Goal: Information Seeking & Learning: Understand process/instructions

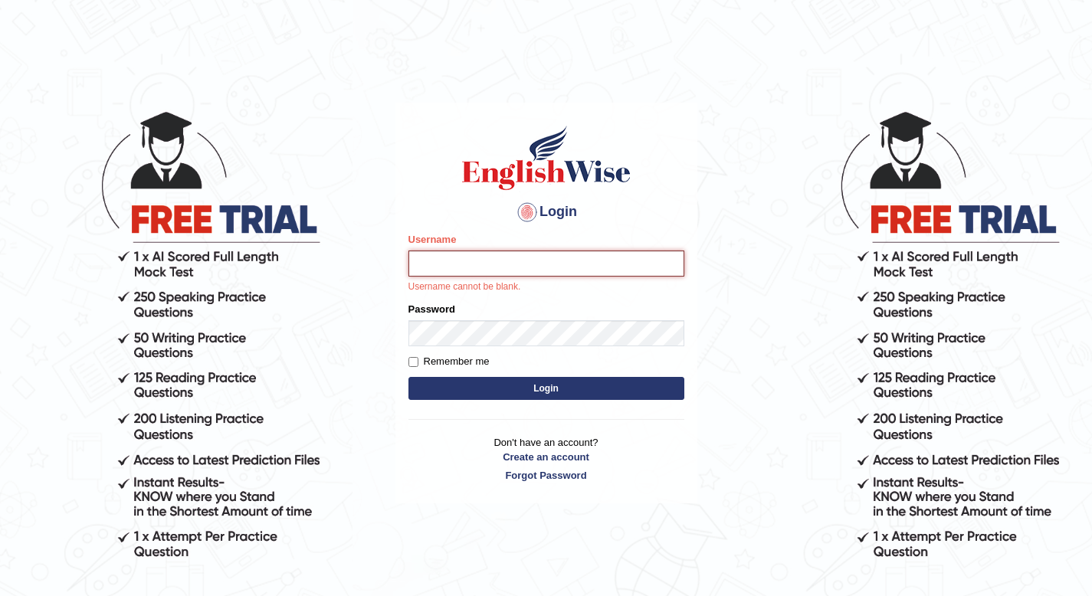
type input "Aitor"
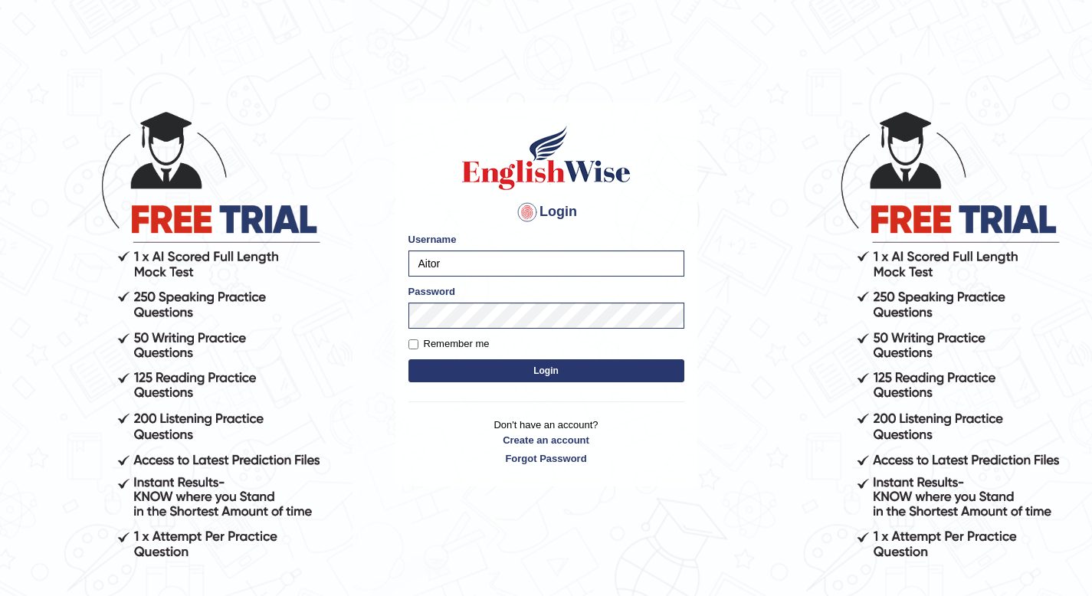
click at [425, 340] on label "Remember me" at bounding box center [448, 343] width 81 height 15
click at [418, 340] on input "Remember me" at bounding box center [413, 344] width 10 height 10
checkbox input "true"
click at [453, 362] on button "Login" at bounding box center [546, 370] width 276 height 23
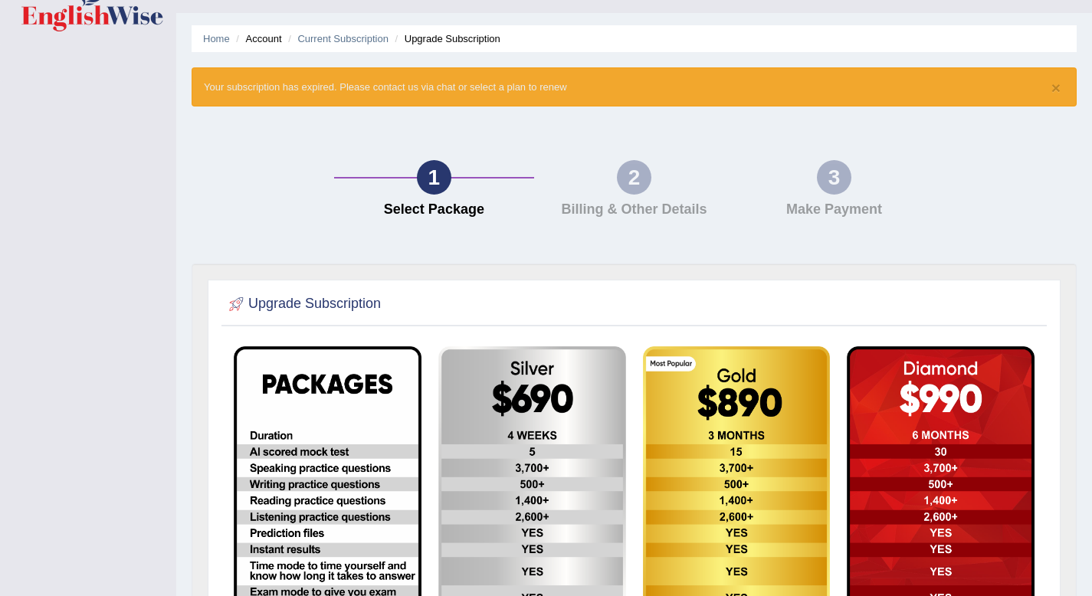
scroll to position [69, 0]
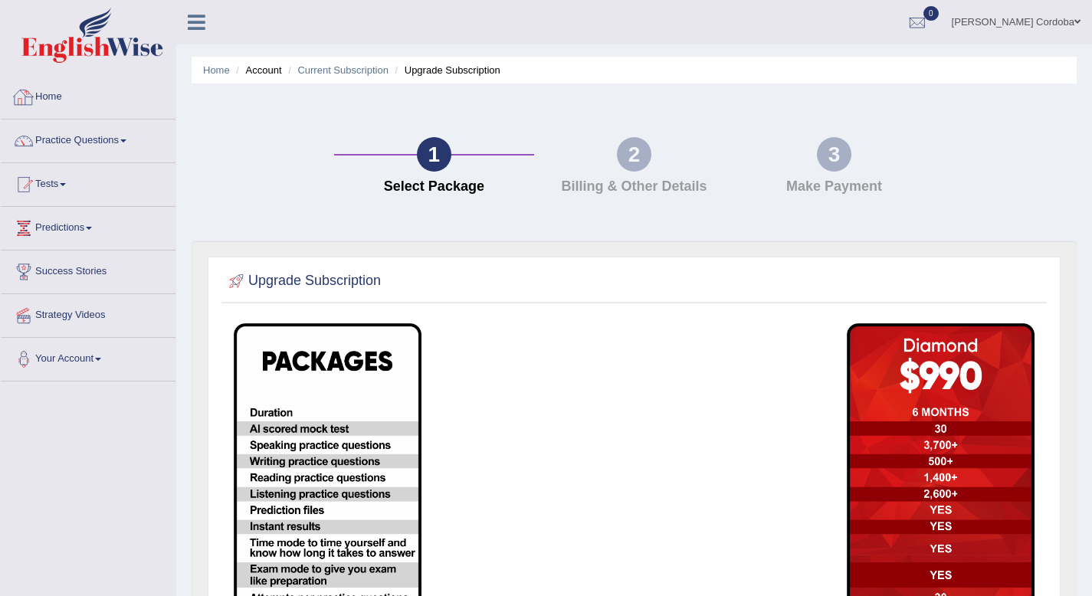
click at [66, 98] on link "Home" at bounding box center [88, 95] width 175 height 38
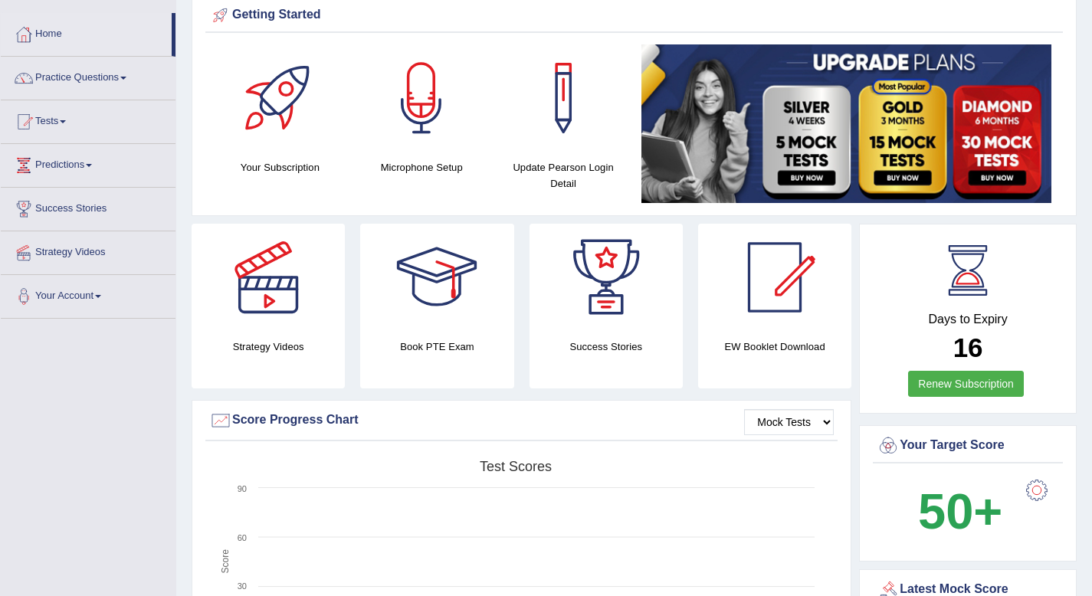
scroll to position [30, 0]
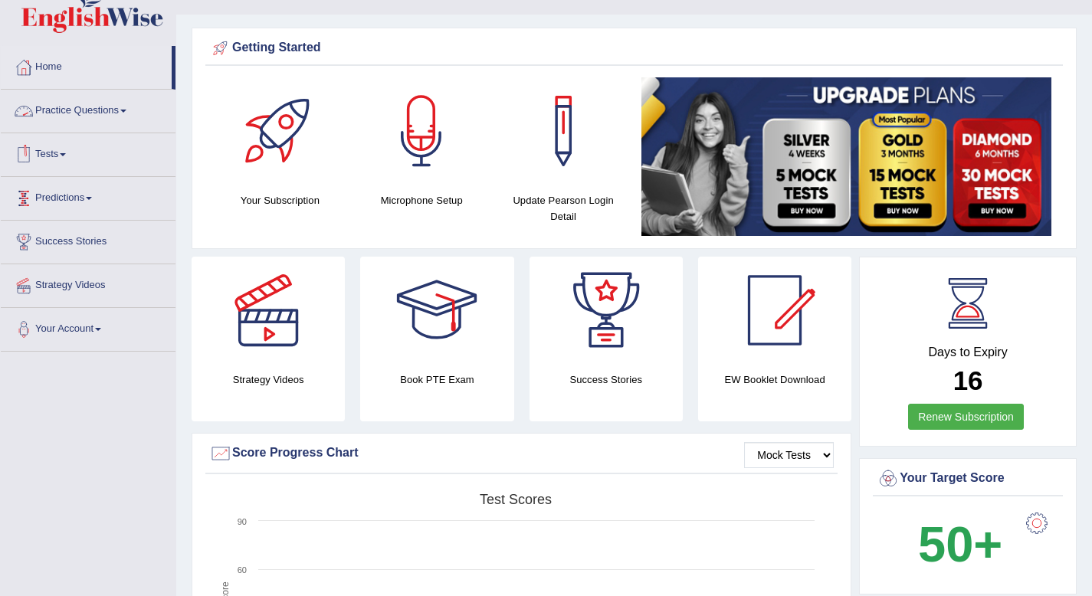
click at [60, 148] on link "Tests" at bounding box center [88, 152] width 175 height 38
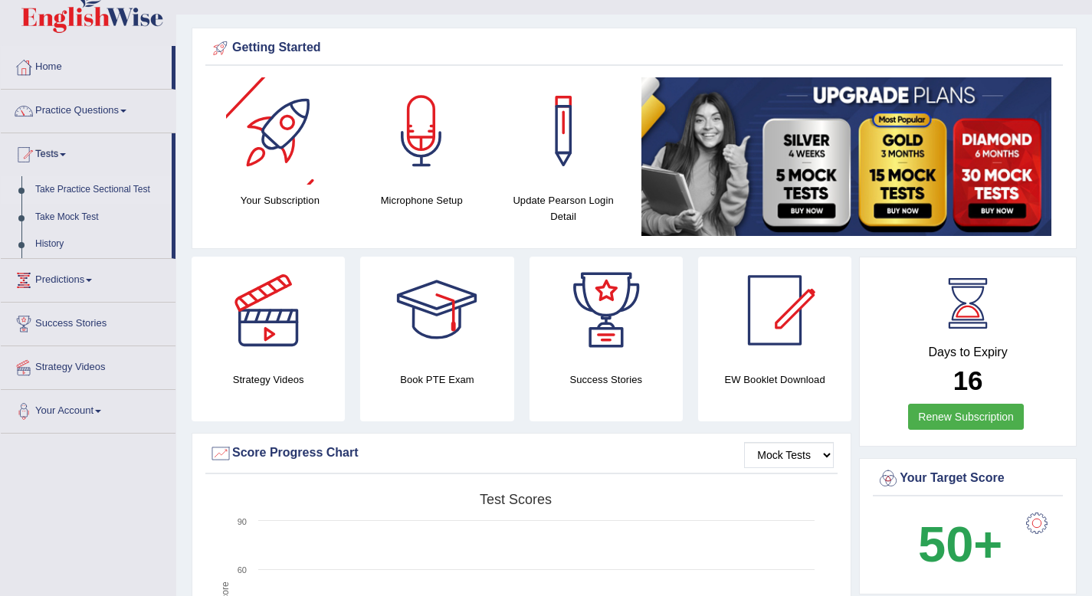
click at [118, 190] on link "Take Practice Sectional Test" at bounding box center [99, 190] width 143 height 28
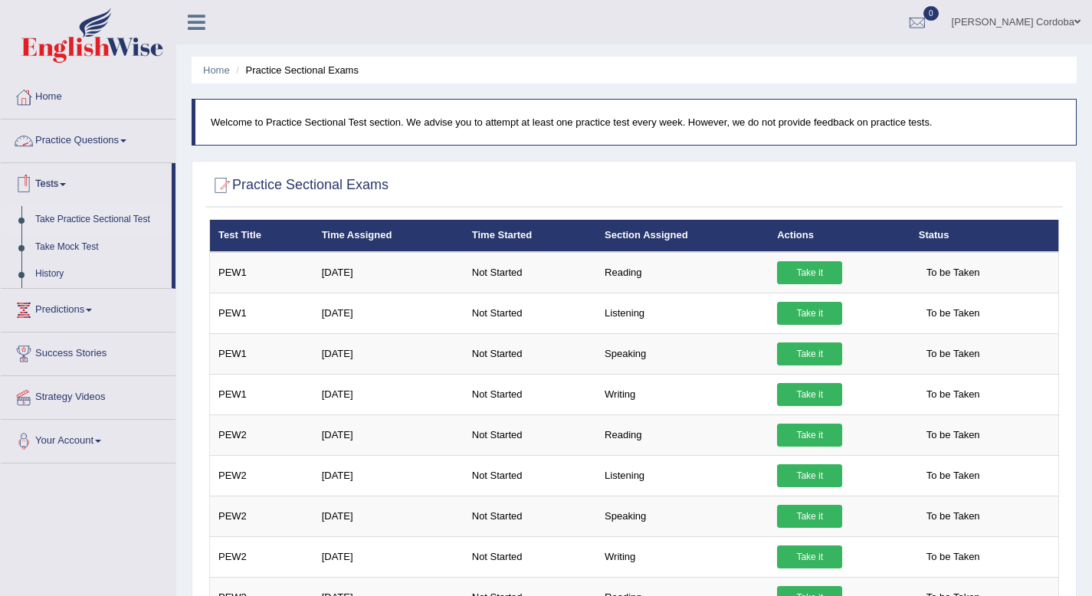
click at [74, 138] on link "Practice Questions" at bounding box center [88, 139] width 175 height 38
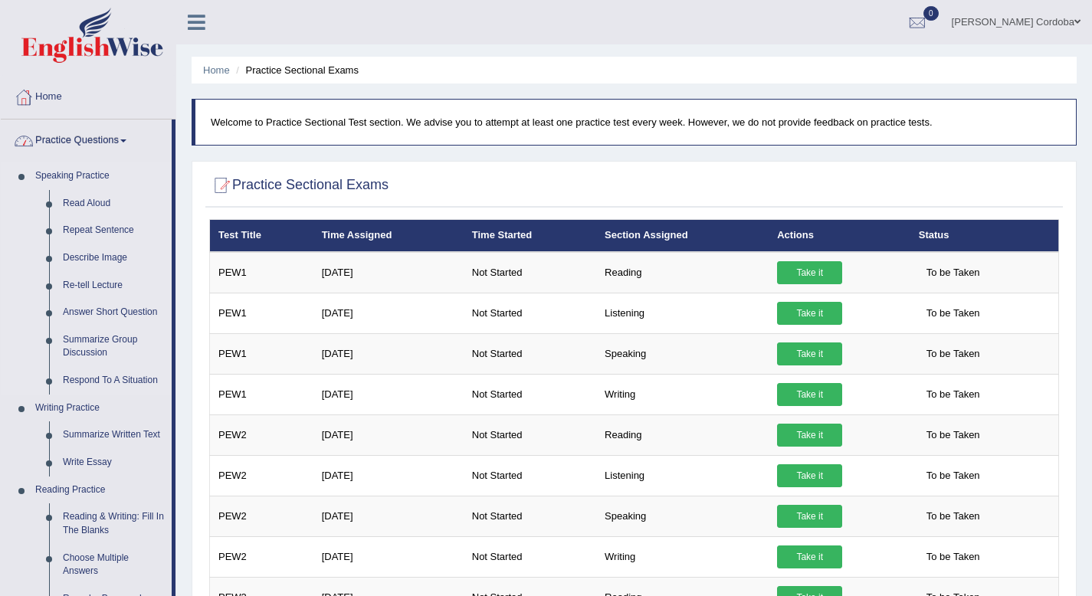
click at [67, 184] on link "Speaking Practice" at bounding box center [99, 176] width 143 height 28
click at [80, 210] on link "Read Aloud" at bounding box center [114, 204] width 116 height 28
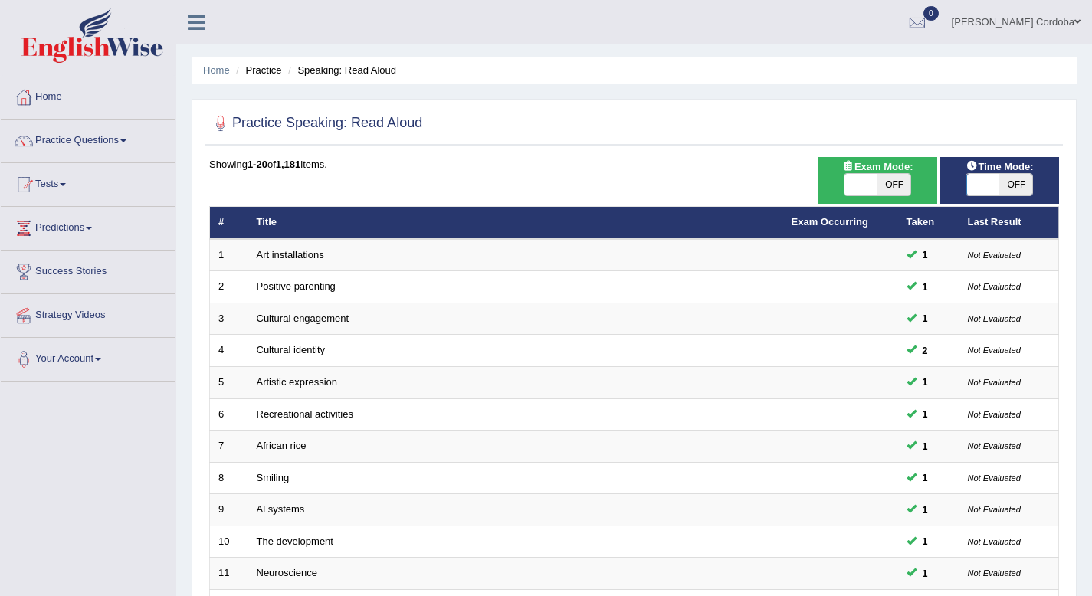
click at [867, 175] on span at bounding box center [860, 184] width 33 height 21
checkbox input "true"
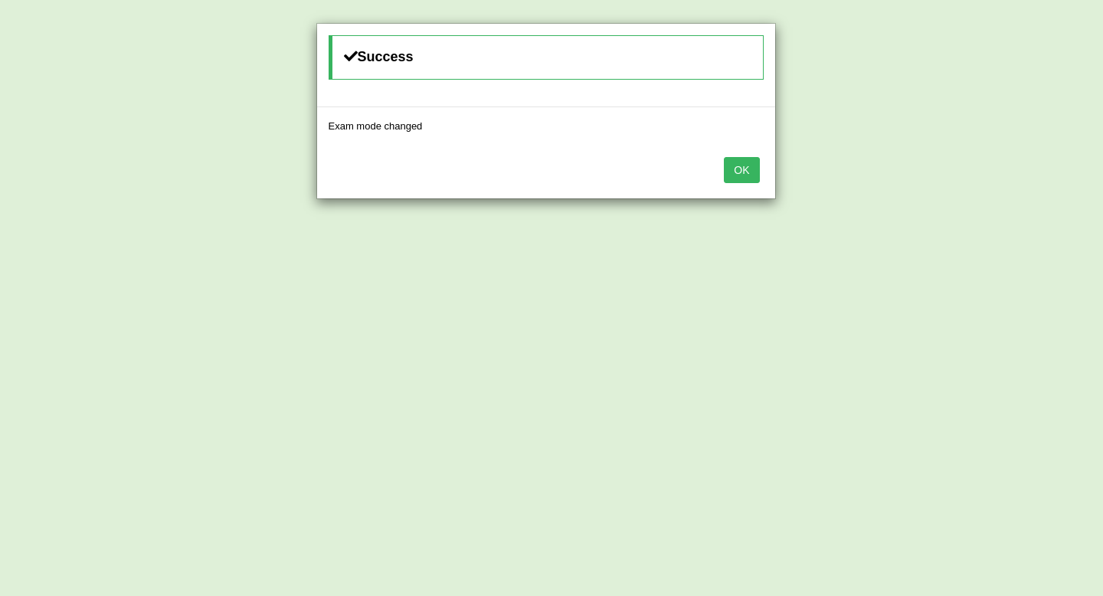
click at [753, 170] on button "OK" at bounding box center [741, 170] width 35 height 26
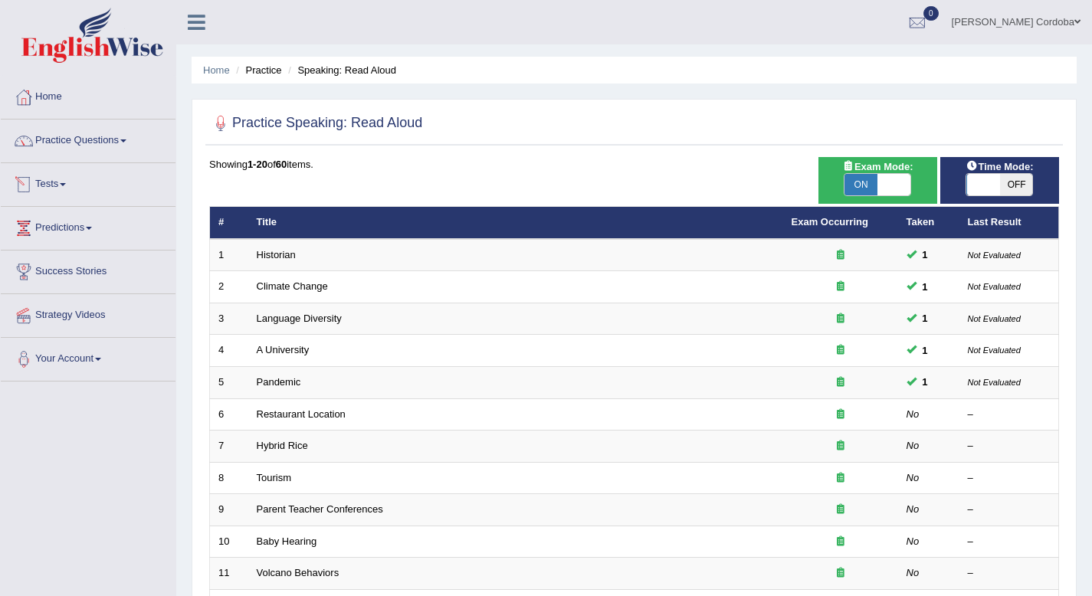
click at [47, 182] on link "Tests" at bounding box center [88, 182] width 175 height 38
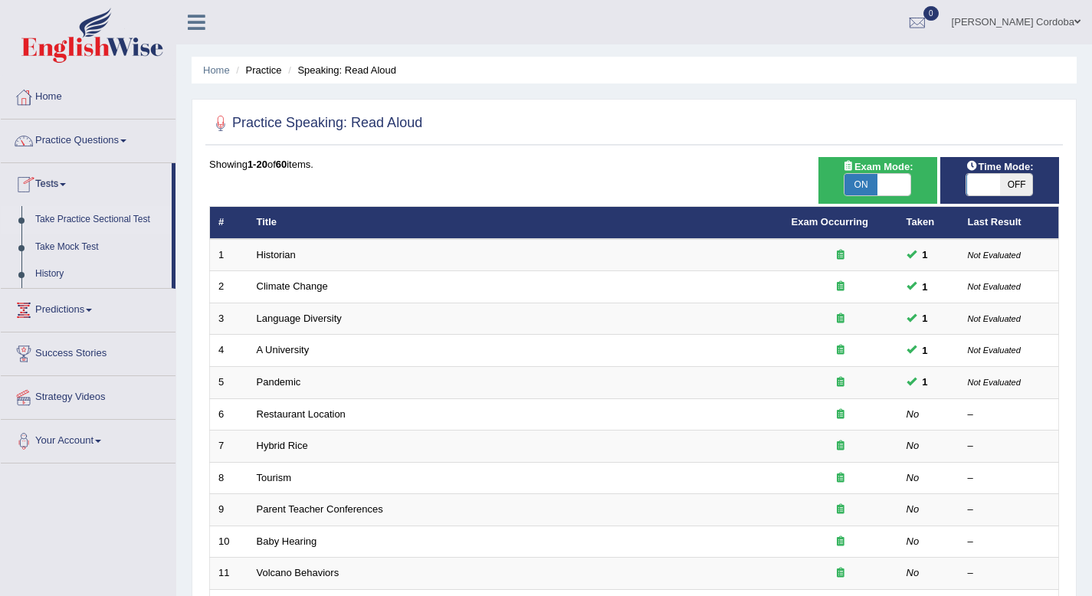
click at [59, 224] on link "Take Practice Sectional Test" at bounding box center [99, 220] width 143 height 28
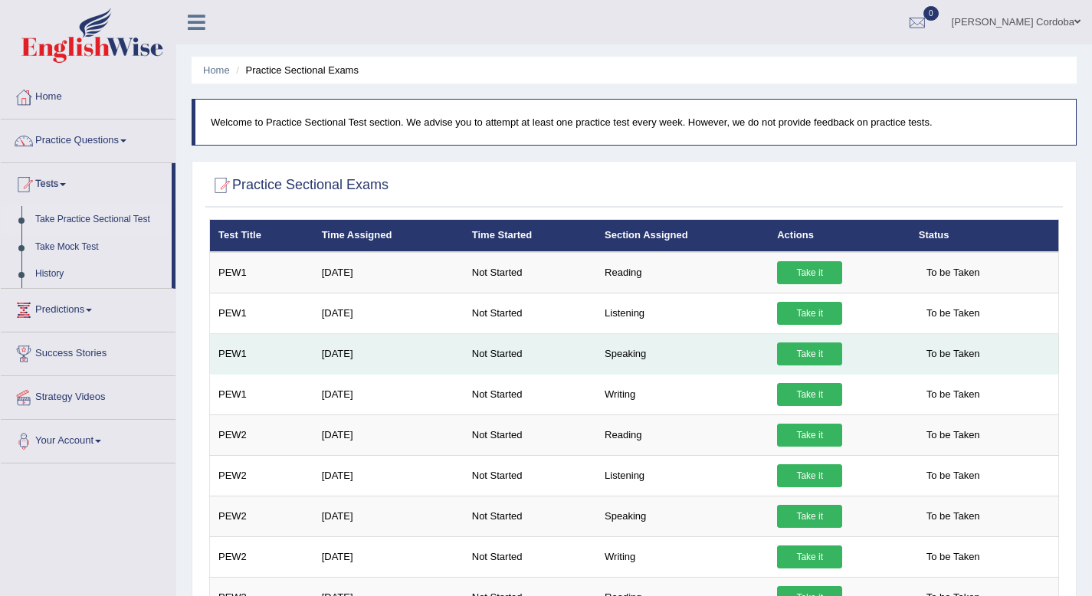
click at [800, 361] on link "Take it" at bounding box center [809, 353] width 65 height 23
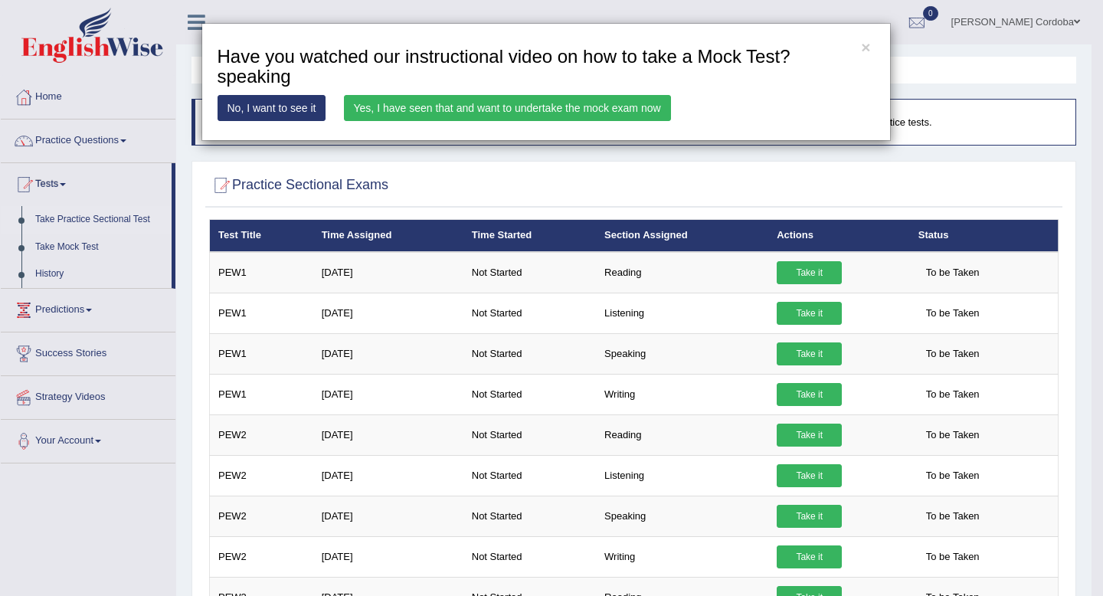
click at [359, 110] on link "Yes, I have seen that and want to undertake the mock exam now" at bounding box center [507, 108] width 327 height 26
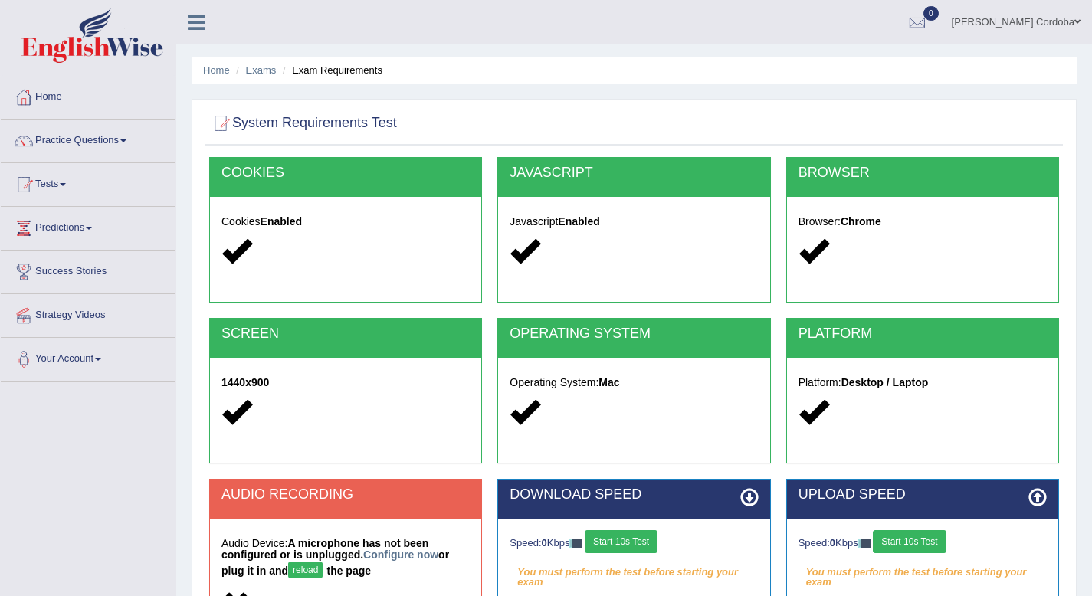
click at [627, 34] on ul "[PERSON_NAME] Cordoba Toggle navigation Username: Aitor Access Type: Online Sub…" at bounding box center [771, 22] width 641 height 44
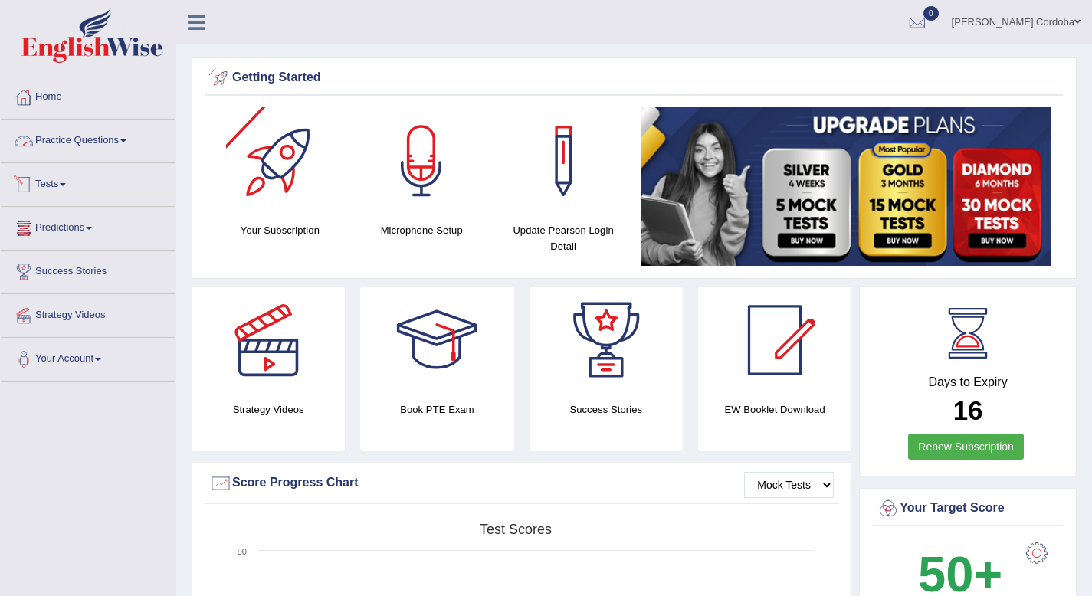
click at [57, 139] on link "Practice Questions" at bounding box center [88, 139] width 175 height 38
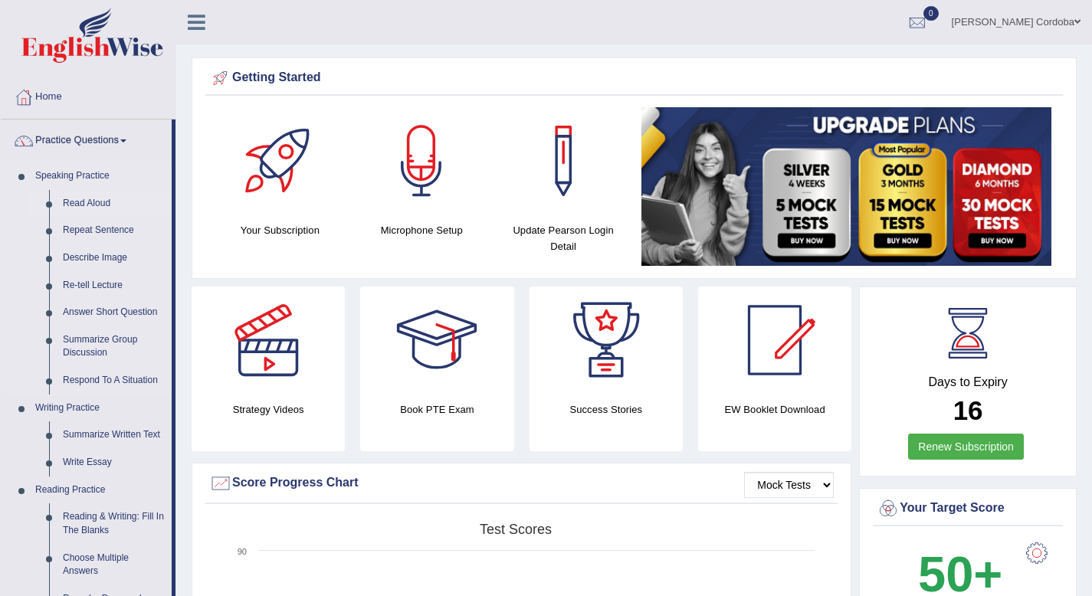
click at [77, 198] on link "Read Aloud" at bounding box center [114, 204] width 116 height 28
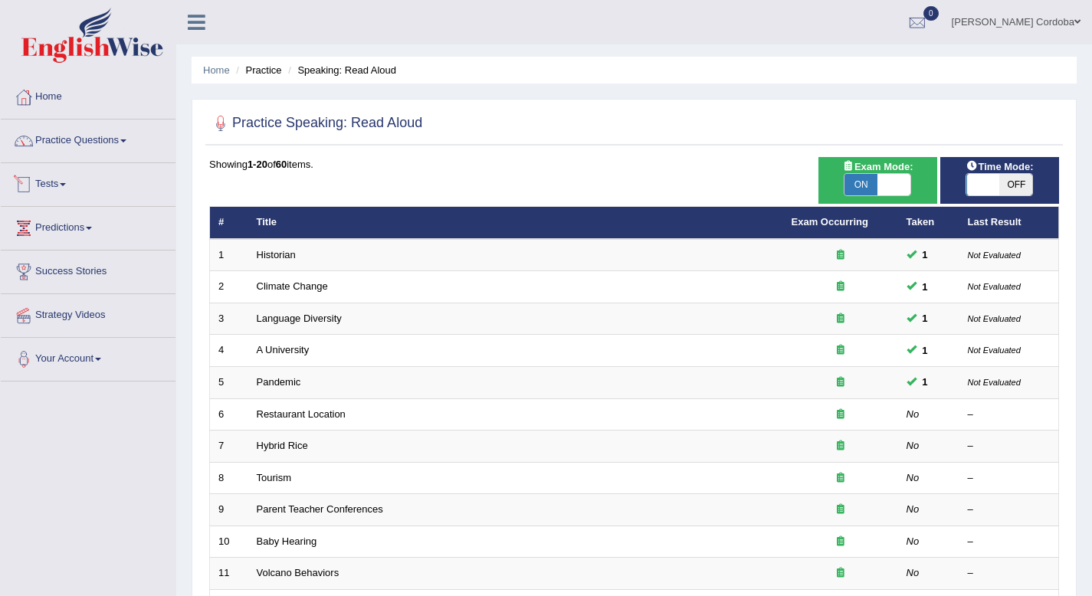
click at [44, 187] on link "Tests" at bounding box center [88, 182] width 175 height 38
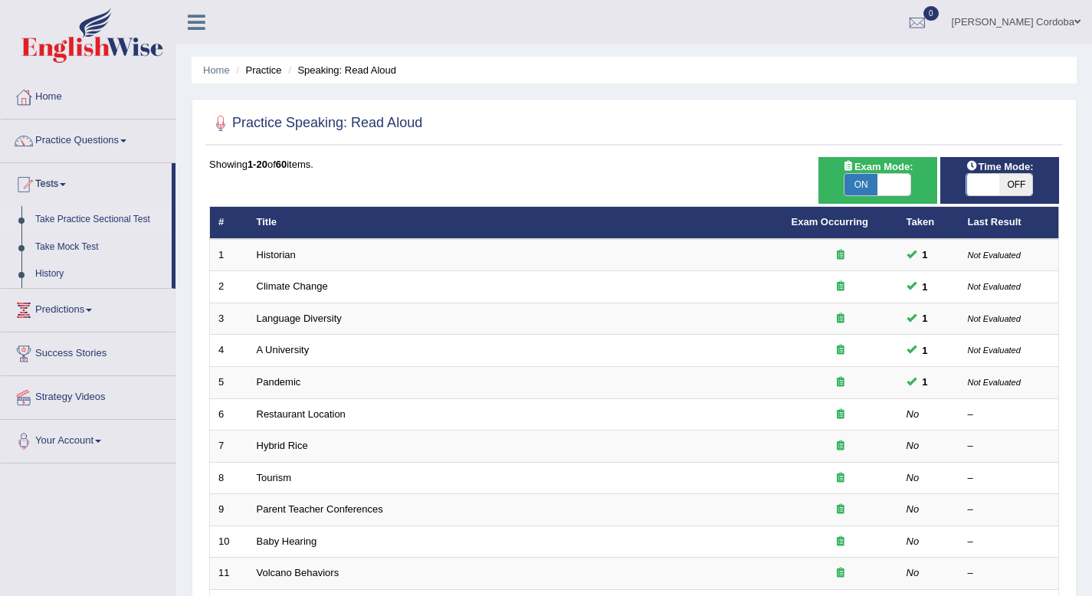
click at [77, 219] on link "Take Practice Sectional Test" at bounding box center [99, 220] width 143 height 28
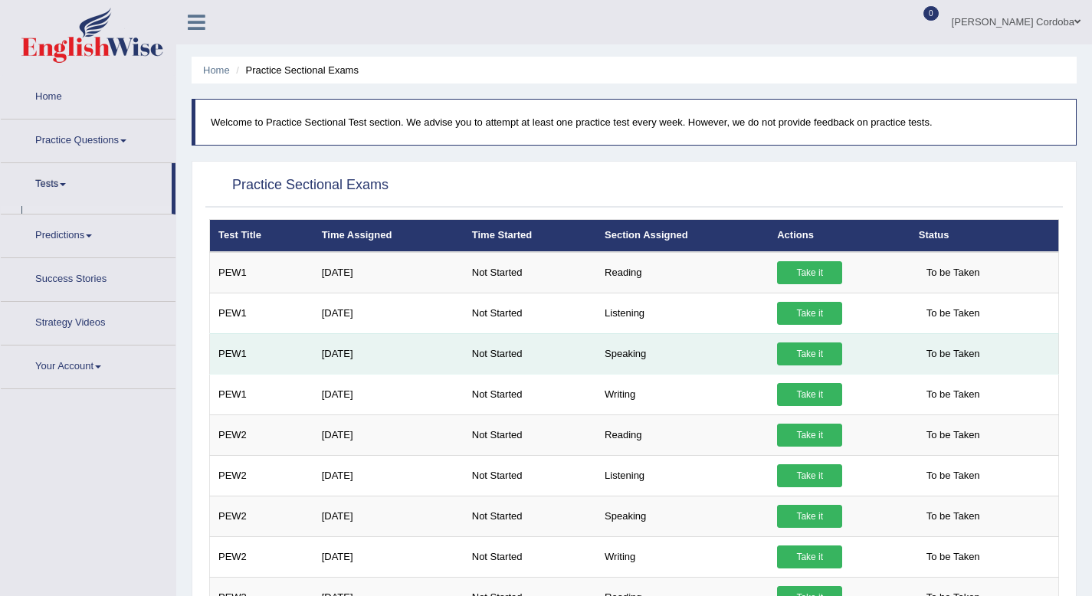
click at [797, 355] on link "Take it" at bounding box center [809, 353] width 65 height 23
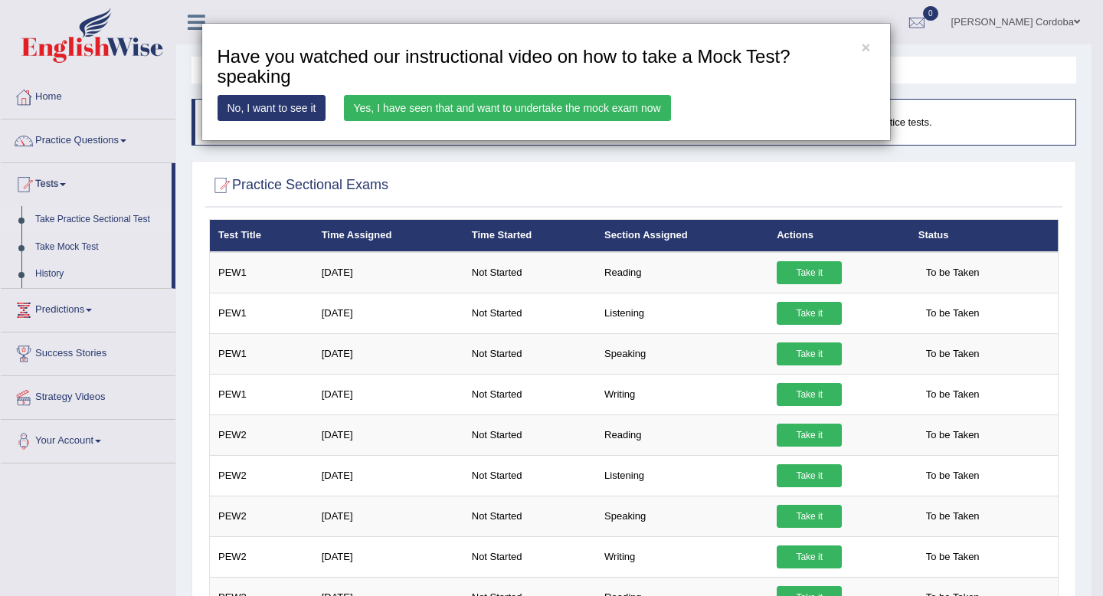
click at [636, 103] on link "Yes, I have seen that and want to undertake the mock exam now" at bounding box center [507, 108] width 327 height 26
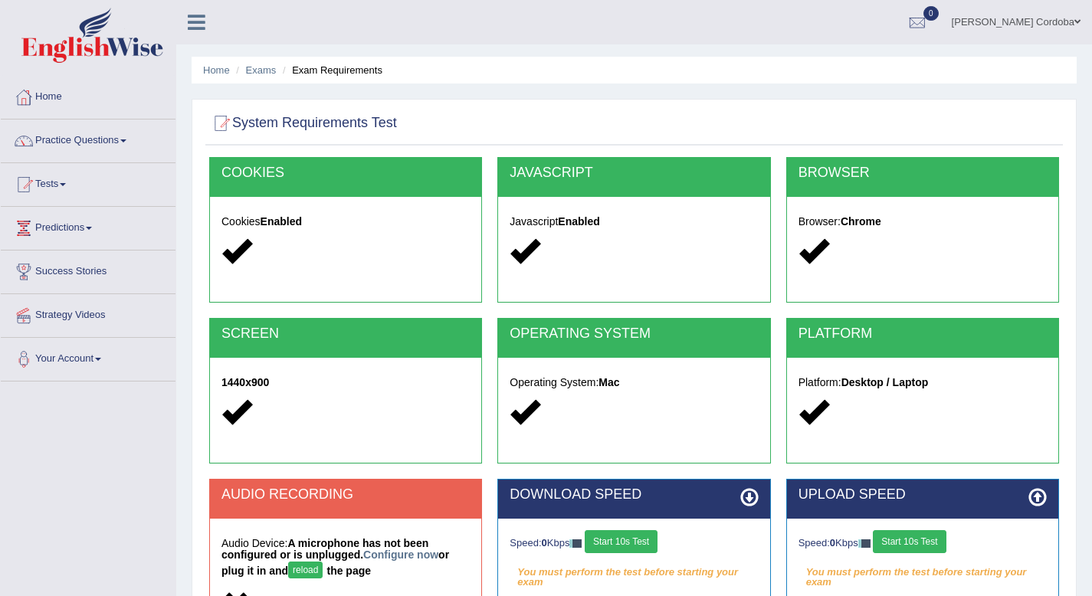
click at [270, 232] on div "Cookies Enabled" at bounding box center [345, 238] width 271 height 83
click at [259, 175] on h2 "COOKIES" at bounding box center [345, 172] width 248 height 15
click at [224, 245] on icon at bounding box center [236, 251] width 30 height 30
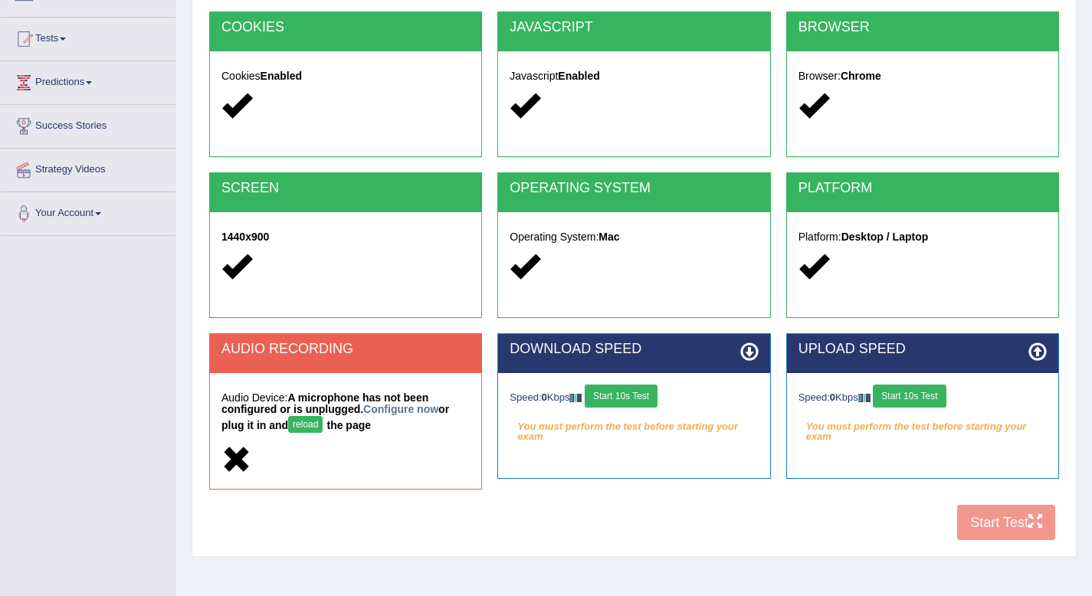
scroll to position [208, 0]
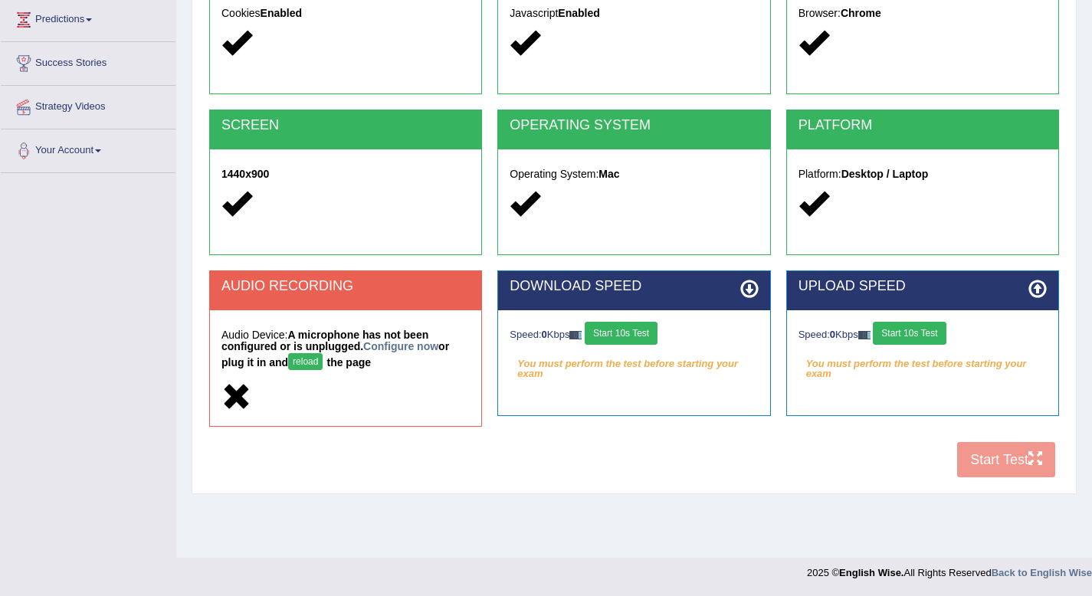
click at [531, 205] on icon at bounding box center [524, 203] width 30 height 30
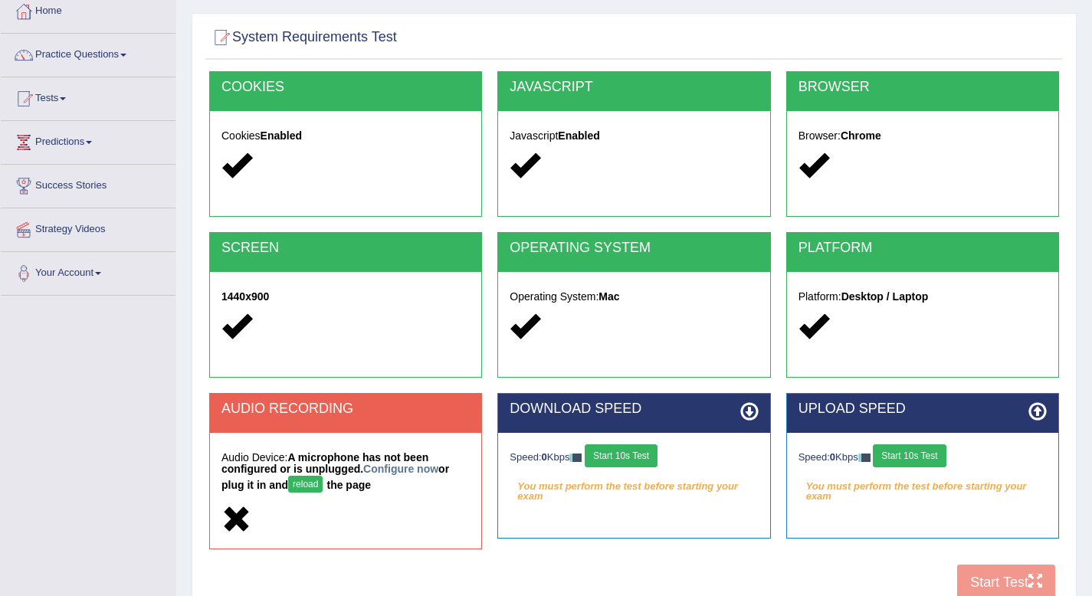
scroll to position [78, 0]
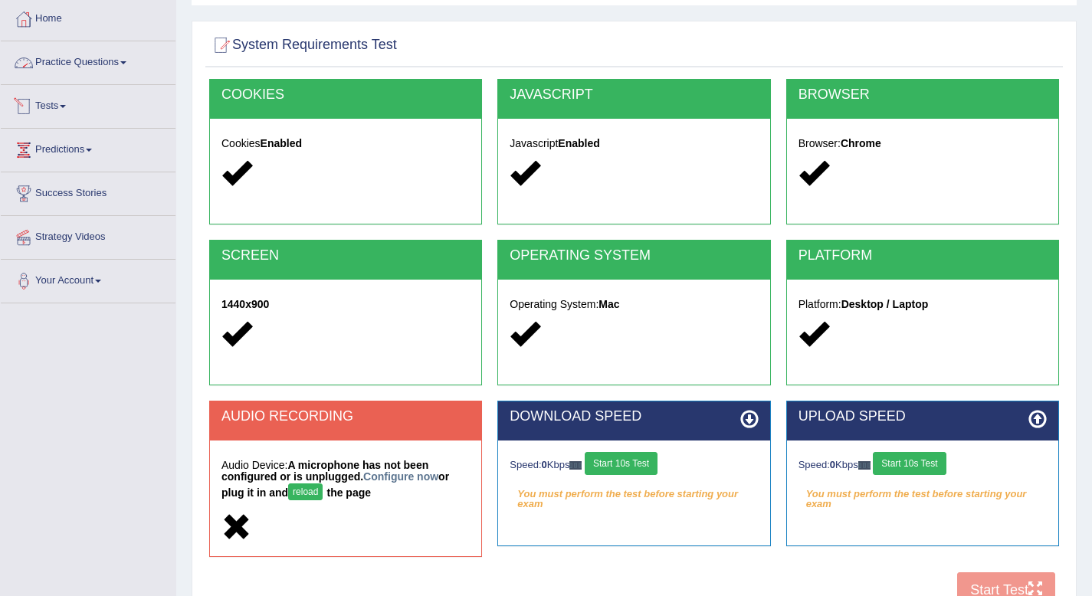
click at [55, 113] on link "Tests" at bounding box center [88, 104] width 175 height 38
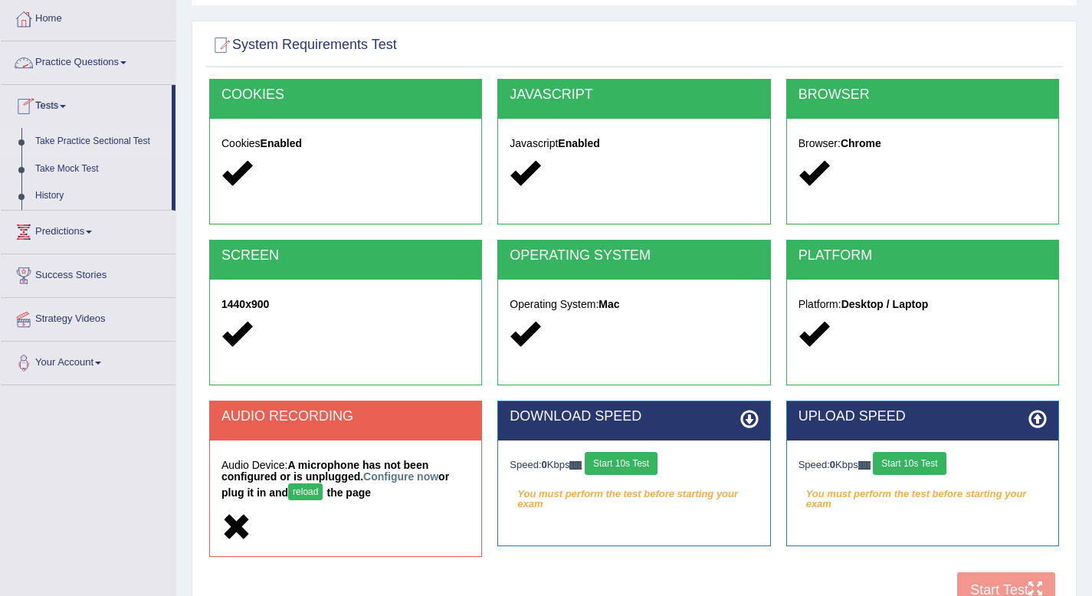
click at [90, 139] on link "Take Practice Sectional Test" at bounding box center [99, 142] width 143 height 28
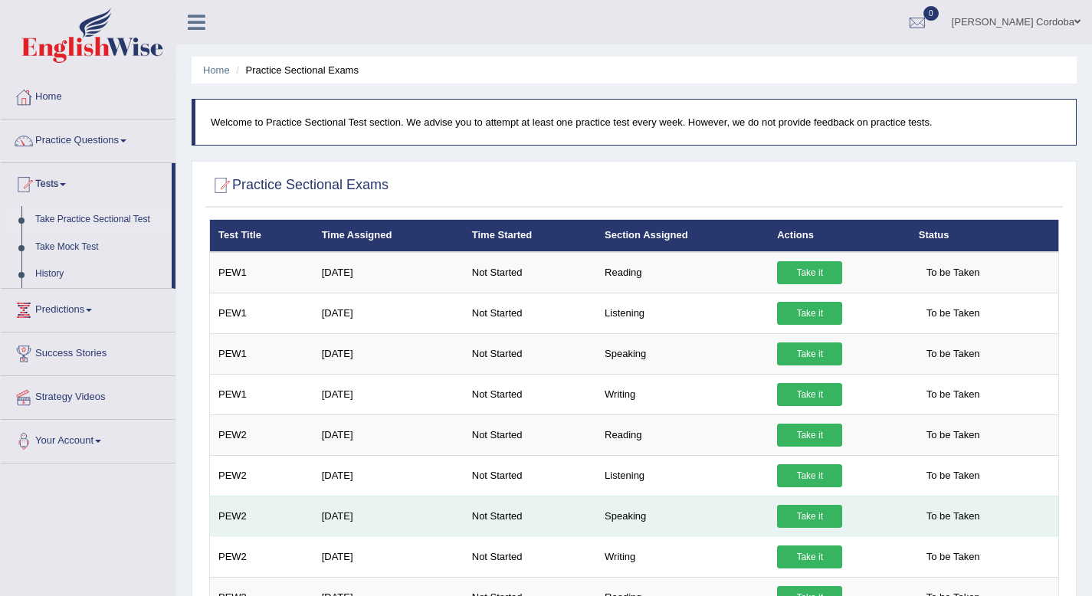
click at [827, 505] on link "Take it" at bounding box center [809, 516] width 65 height 23
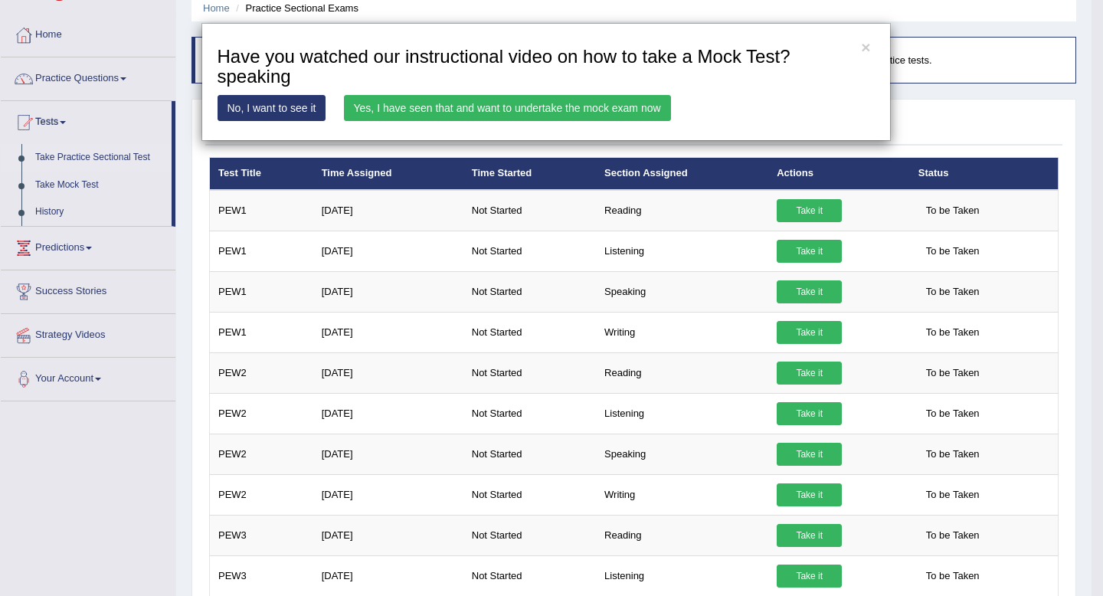
click at [569, 96] on link "Yes, I have seen that and want to undertake the mock exam now" at bounding box center [507, 108] width 327 height 26
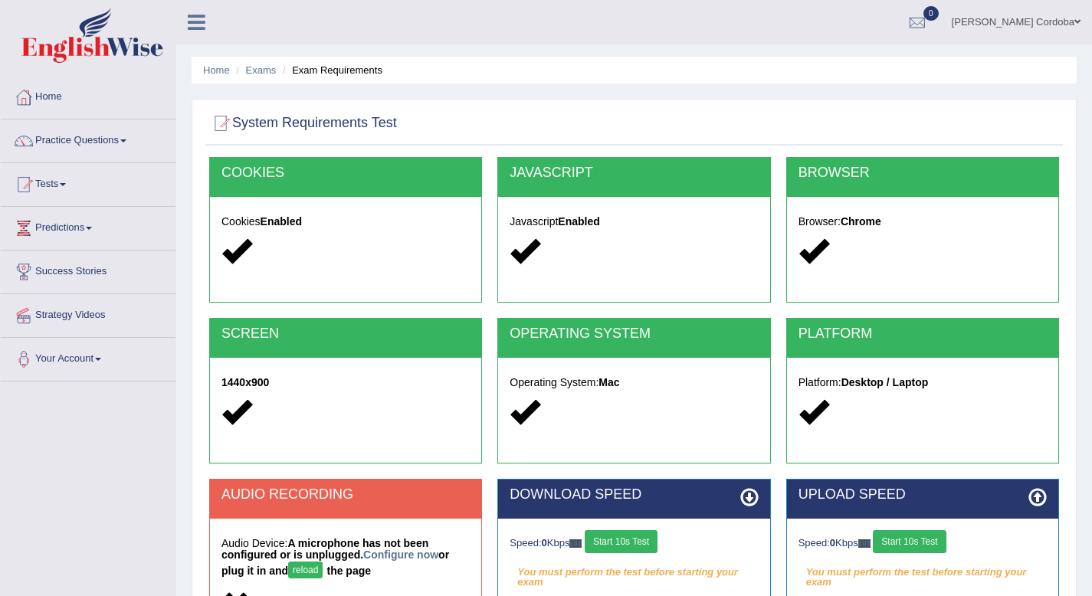
click at [247, 169] on h2 "COOKIES" at bounding box center [345, 172] width 248 height 15
click at [237, 244] on icon at bounding box center [236, 251] width 30 height 30
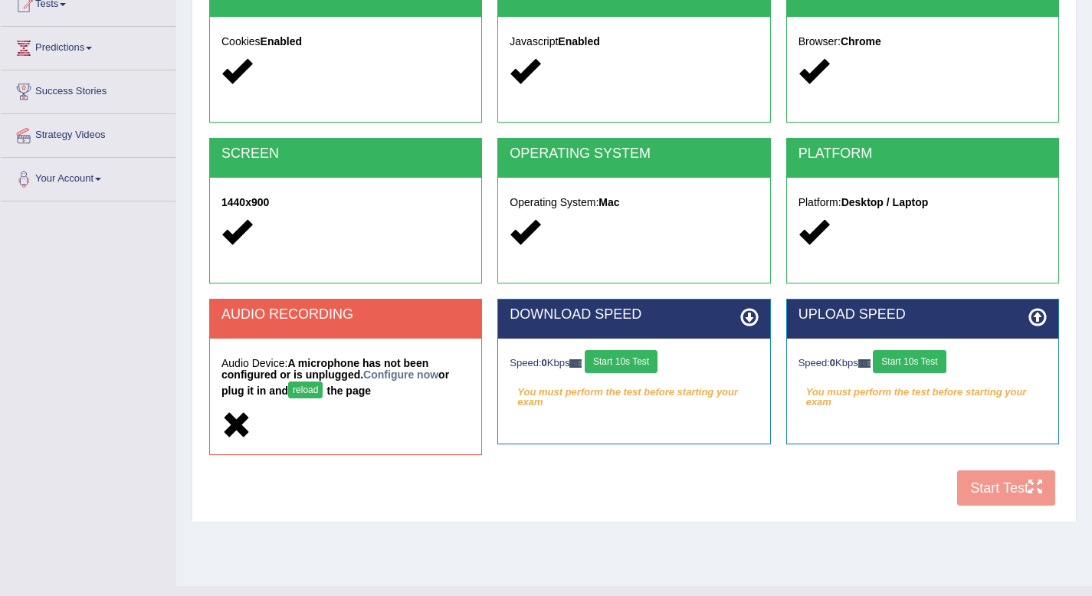
scroll to position [185, 0]
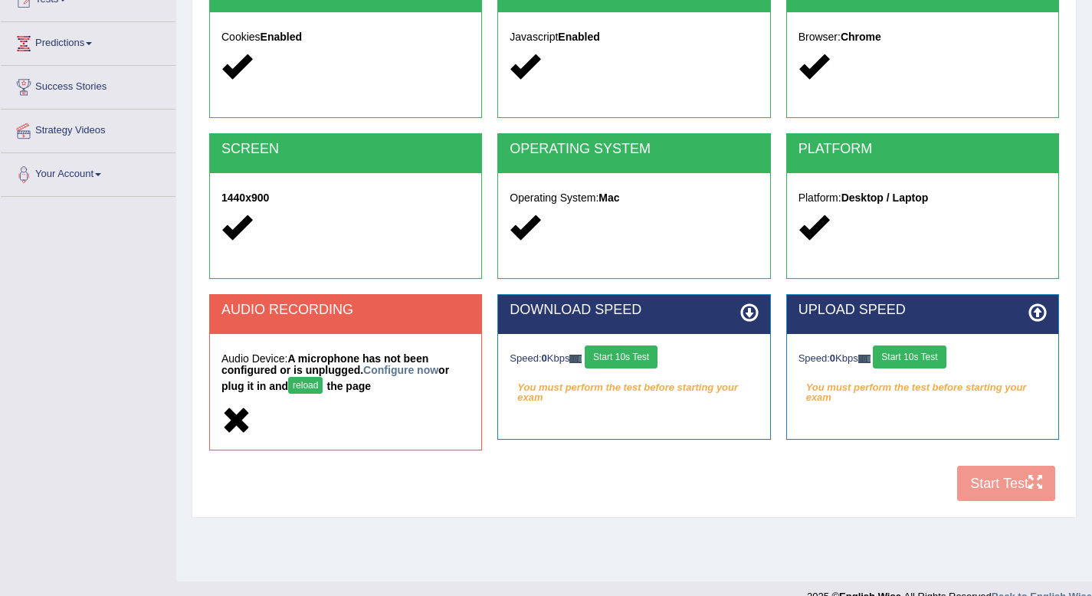
click at [645, 358] on button "Start 10s Test" at bounding box center [620, 356] width 73 height 23
click at [903, 352] on button "Start 10s Test" at bounding box center [909, 356] width 73 height 23
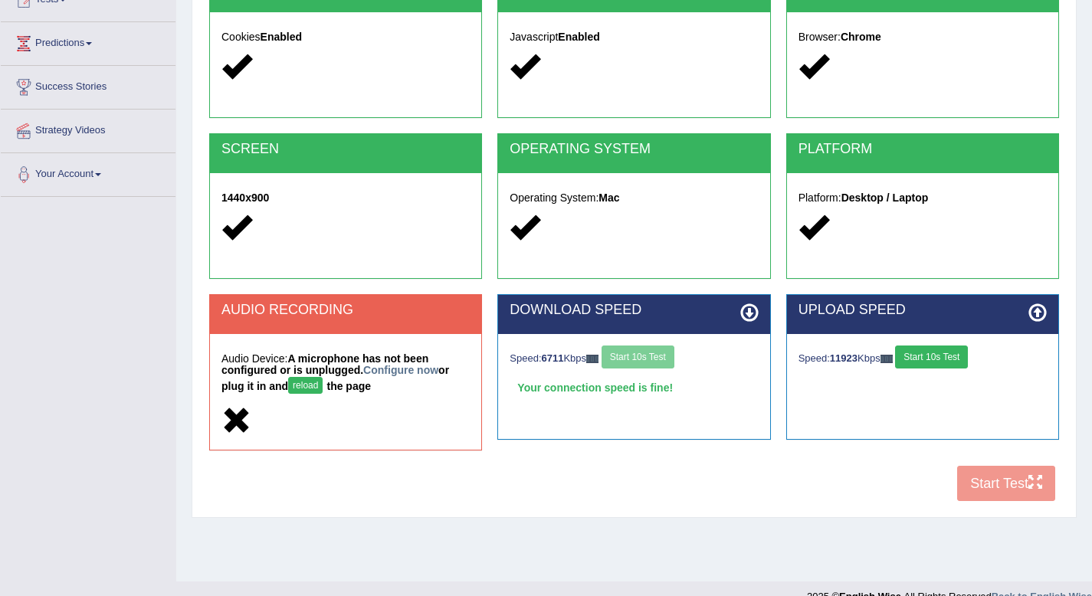
click at [306, 381] on button "reload" at bounding box center [305, 385] width 34 height 17
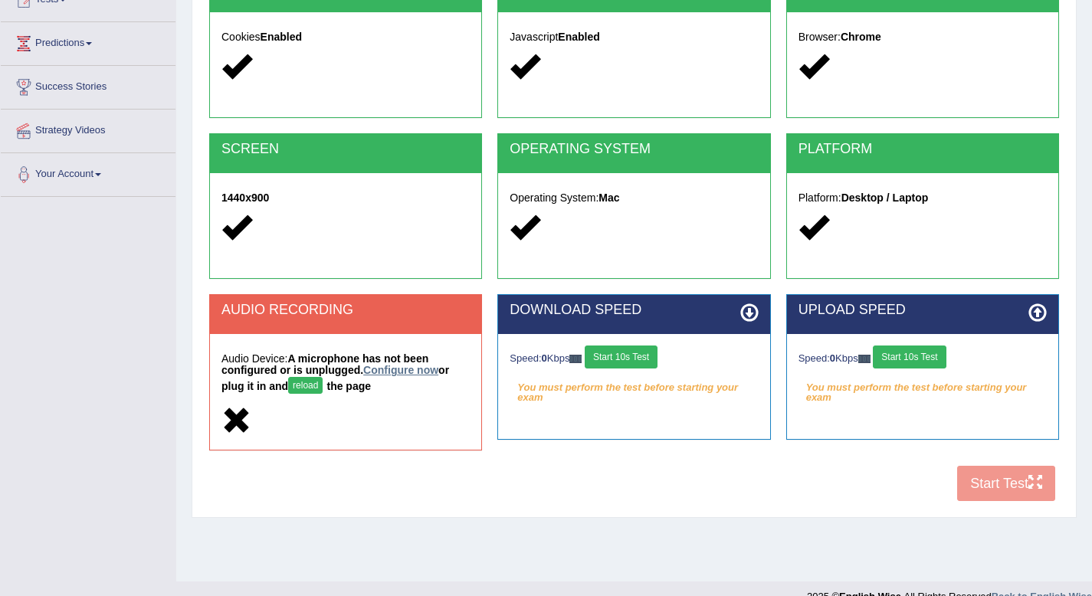
click at [398, 372] on link "Configure now" at bounding box center [400, 370] width 75 height 12
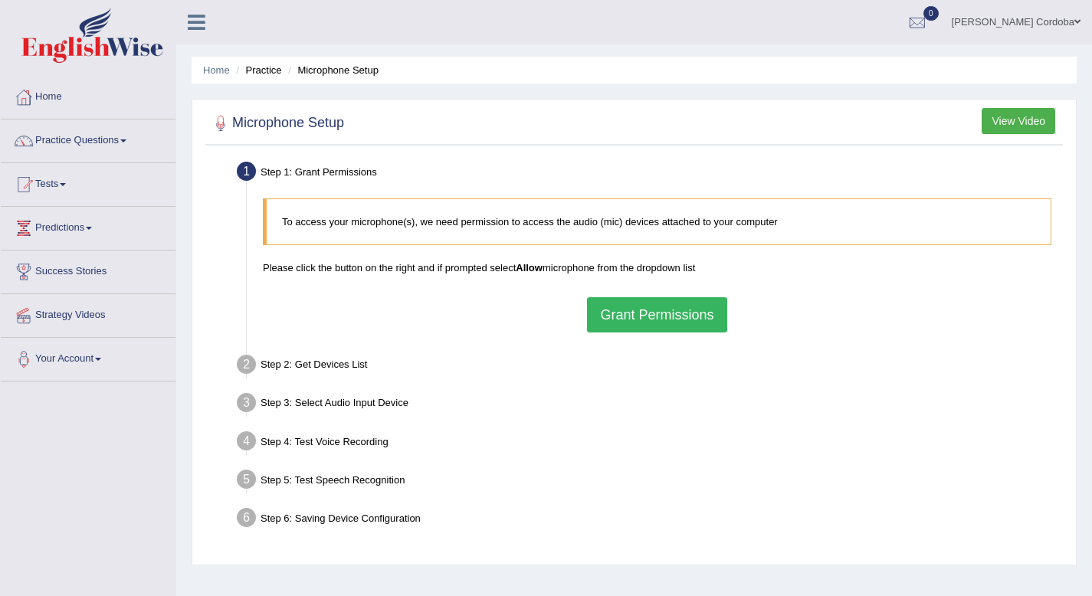
click at [683, 316] on button "Grant Permissions" at bounding box center [656, 314] width 139 height 35
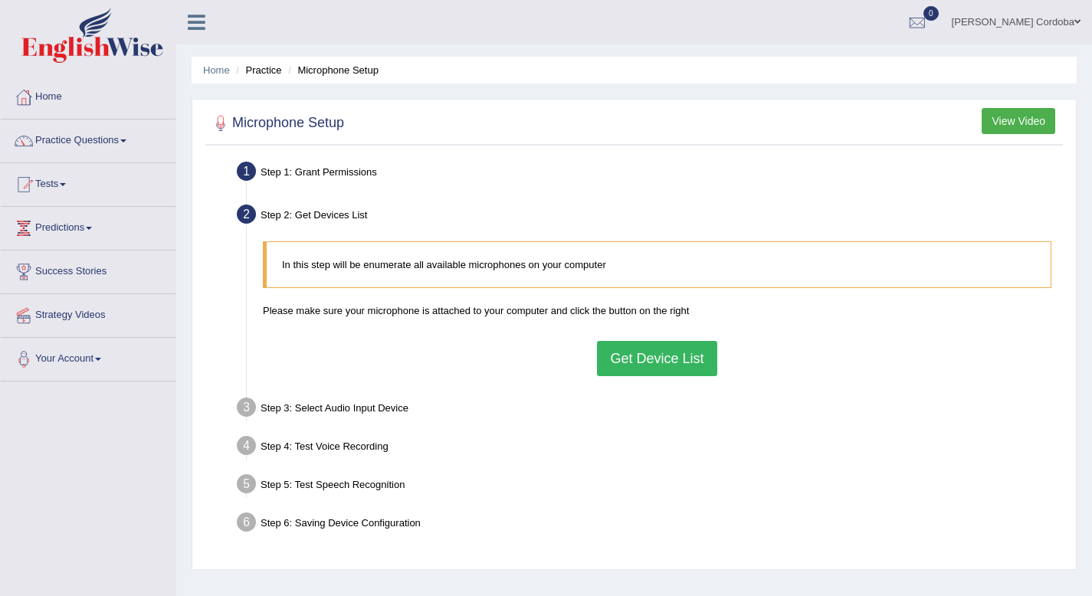
click at [682, 370] on button "Get Device List" at bounding box center [657, 358] width 120 height 35
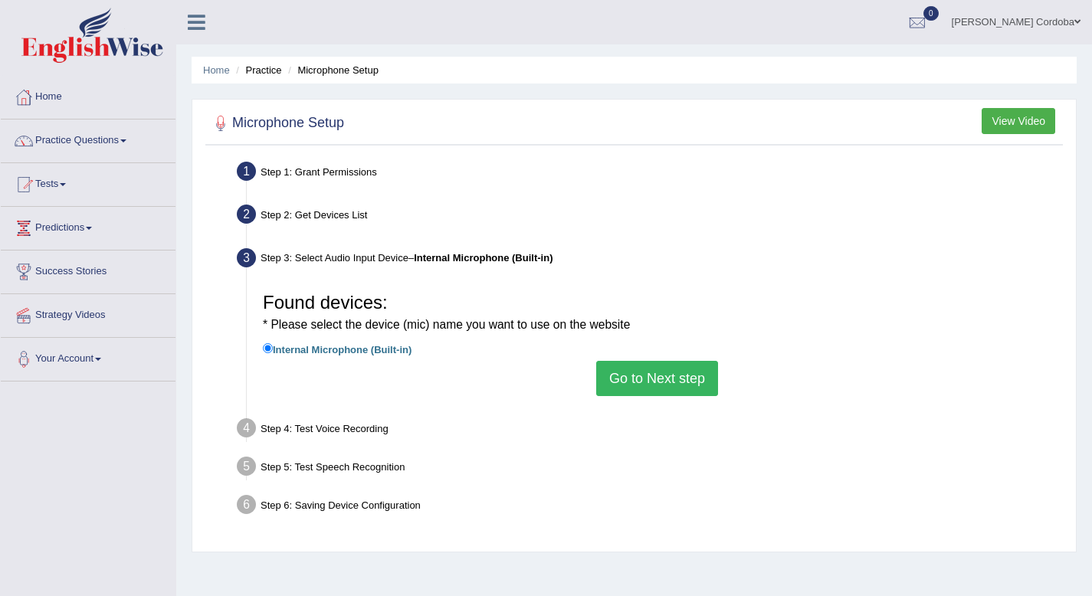
click at [679, 375] on button "Go to Next step" at bounding box center [657, 378] width 122 height 35
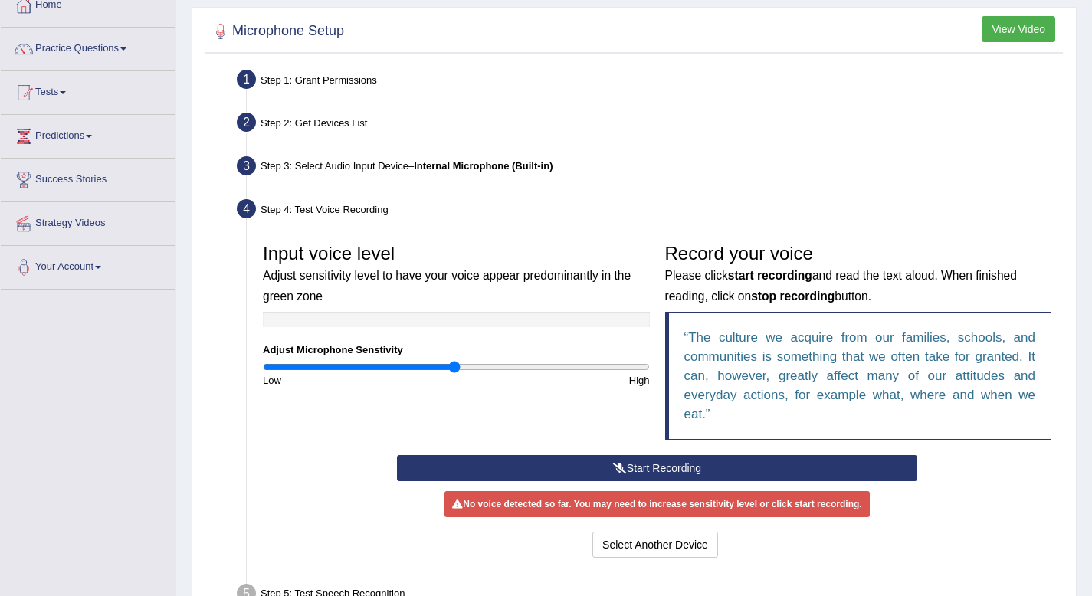
scroll to position [106, 0]
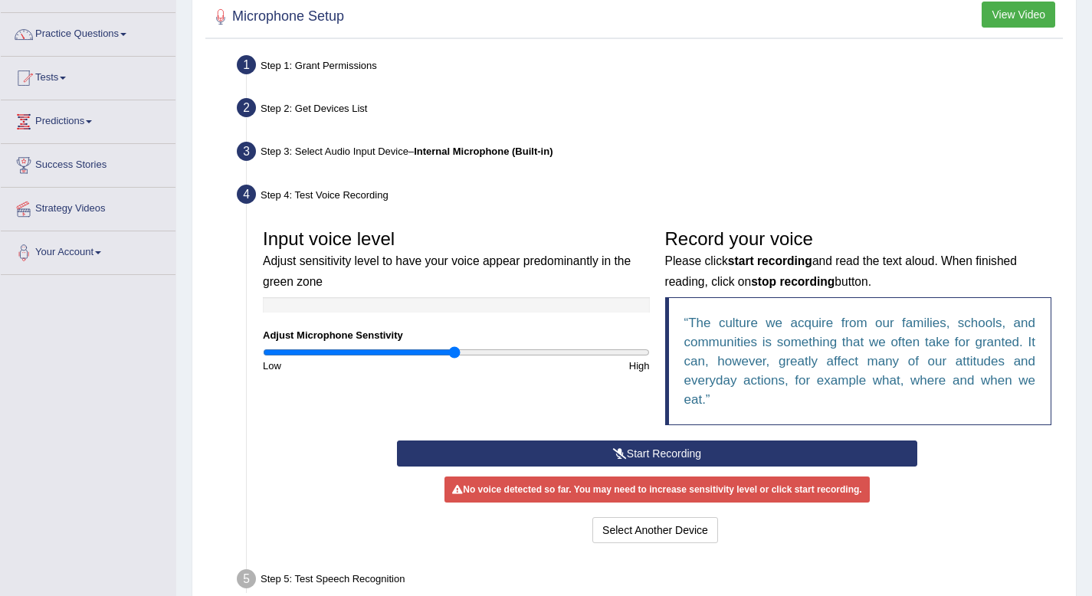
click at [638, 448] on button "Start Recording" at bounding box center [657, 453] width 520 height 26
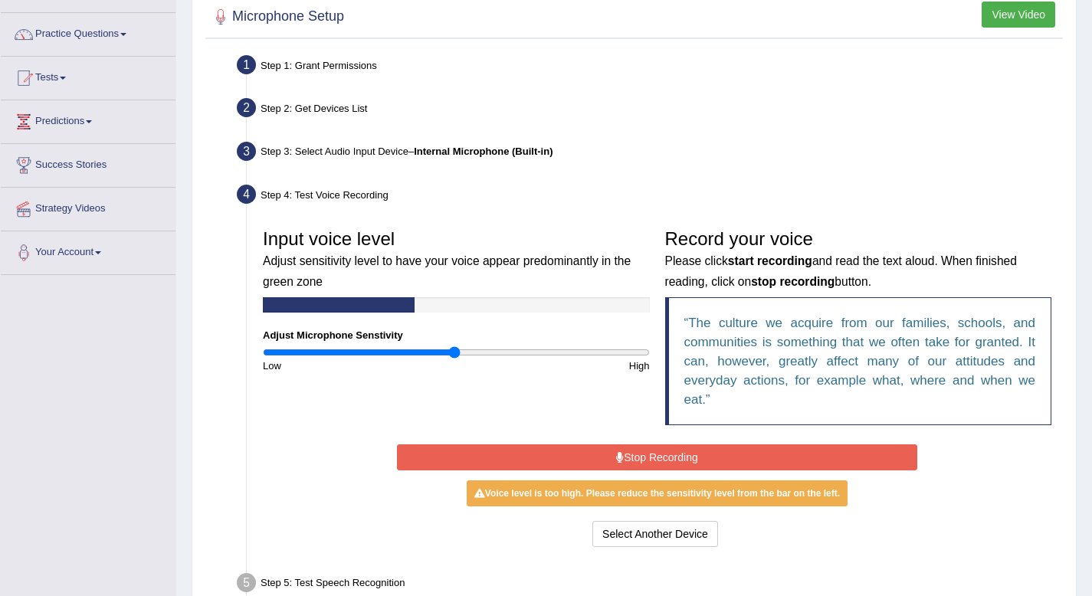
click at [638, 448] on button "Stop Recording" at bounding box center [657, 457] width 520 height 26
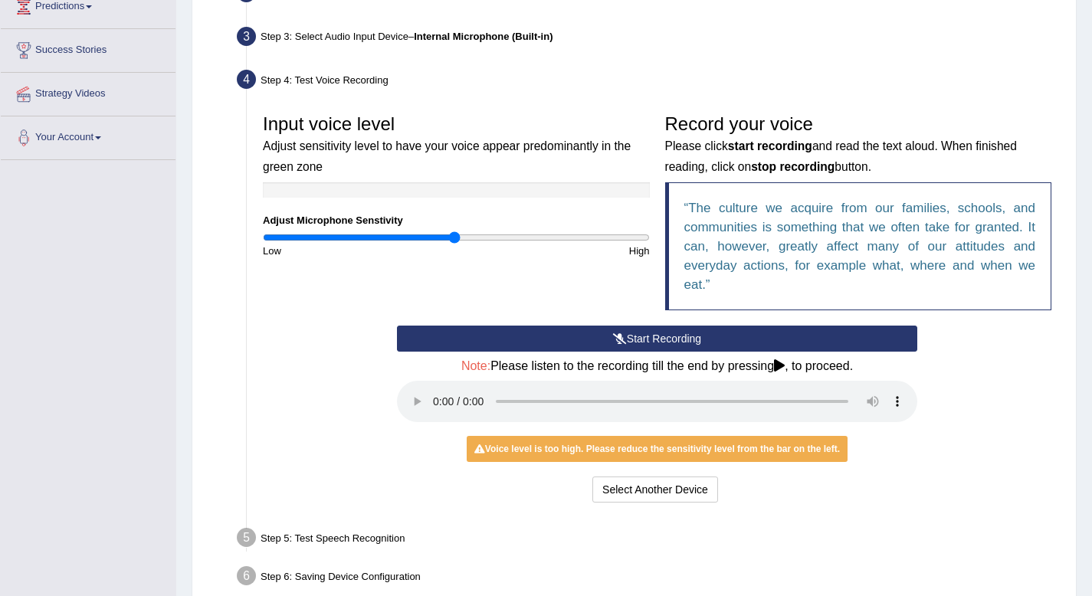
scroll to position [250, 0]
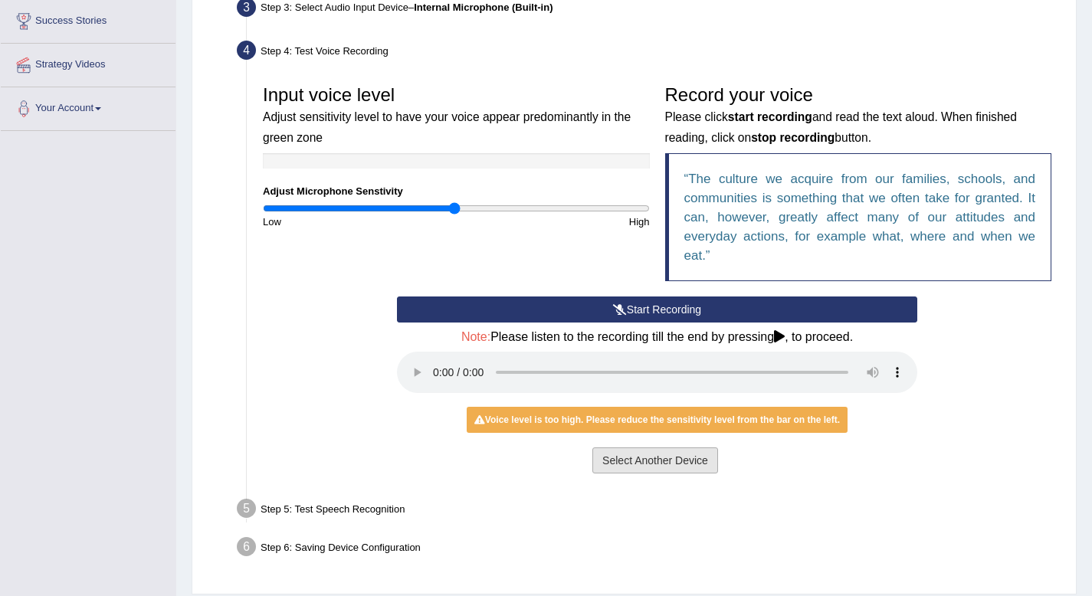
click at [661, 449] on button "Select Another Device" at bounding box center [655, 460] width 126 height 26
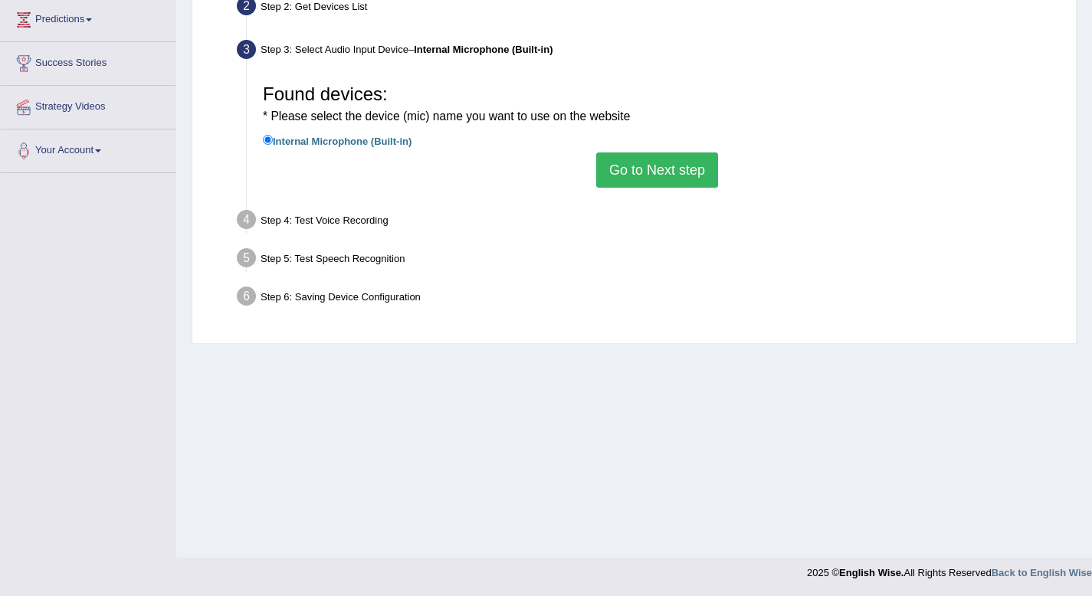
click at [630, 178] on button "Go to Next step" at bounding box center [657, 169] width 122 height 35
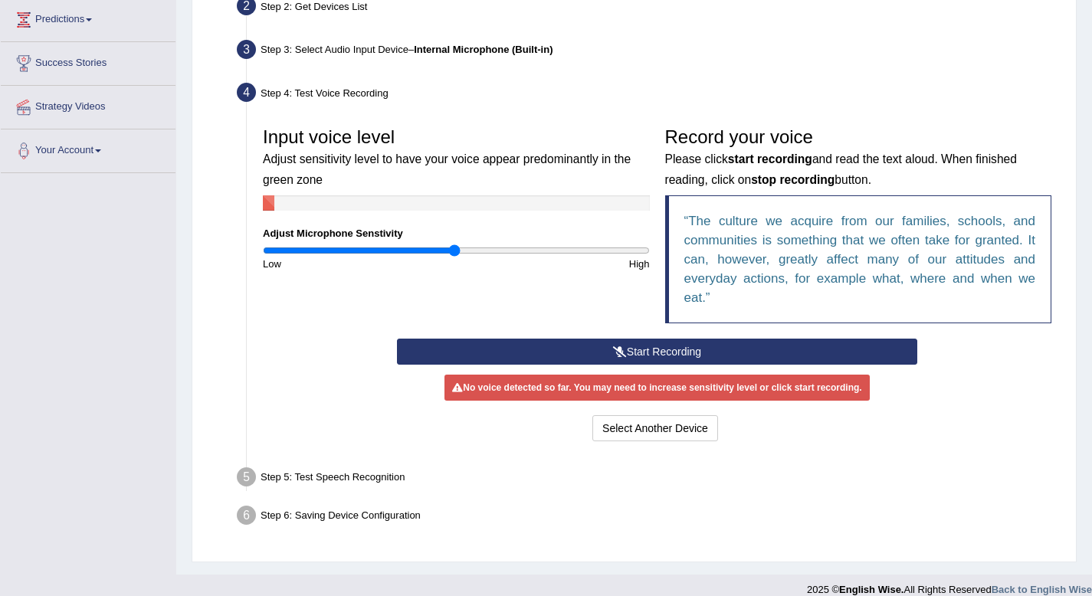
click at [660, 357] on button "Start Recording" at bounding box center [657, 352] width 520 height 26
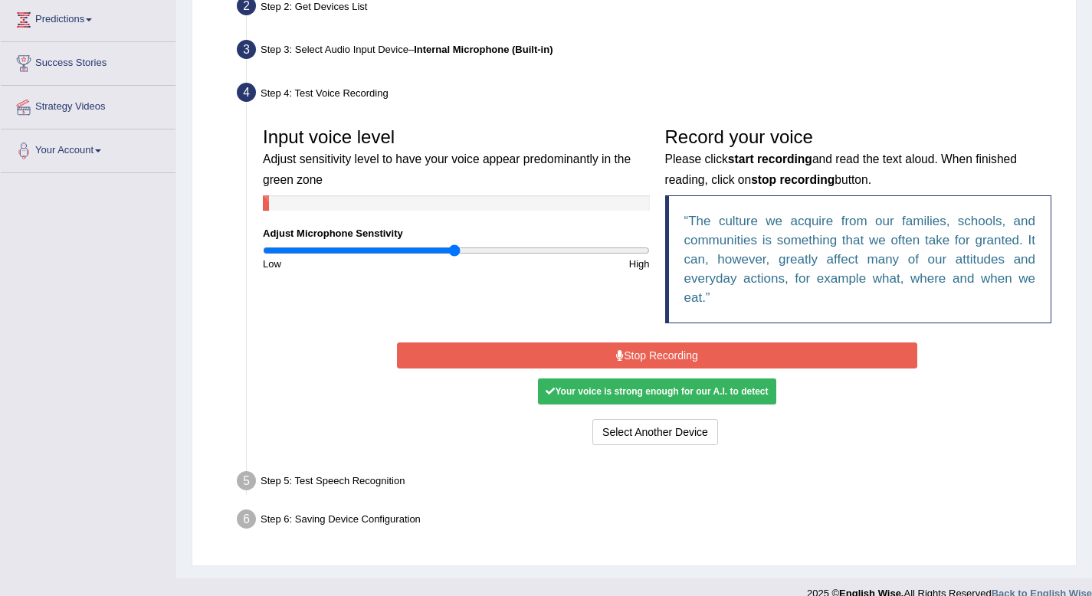
click at [660, 357] on button "Stop Recording" at bounding box center [657, 355] width 520 height 26
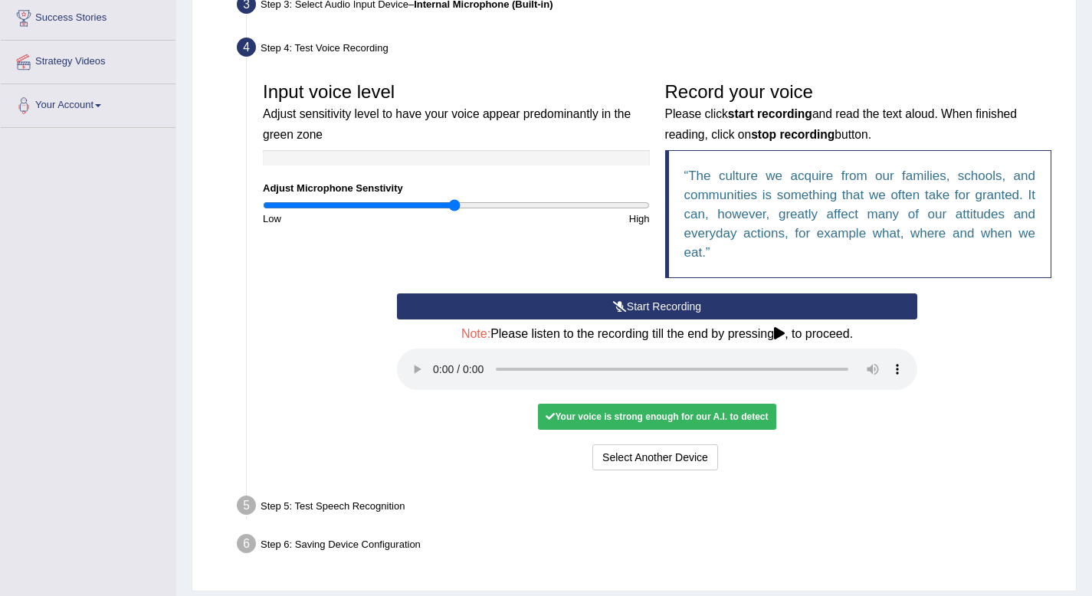
scroll to position [257, 0]
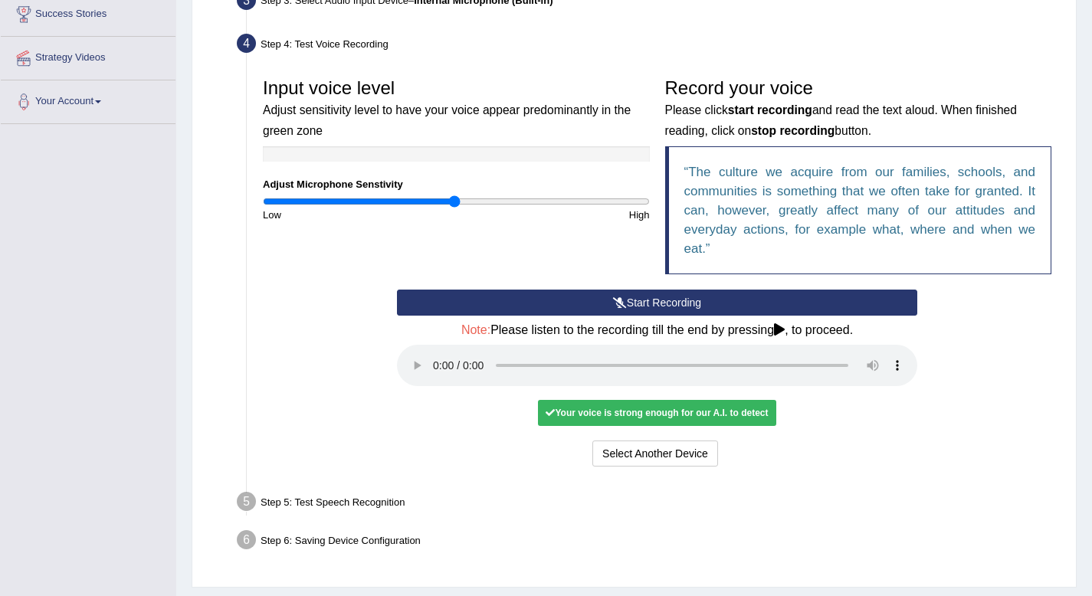
click at [634, 417] on div "Your voice is strong enough for our A.I. to detect" at bounding box center [656, 413] width 237 height 26
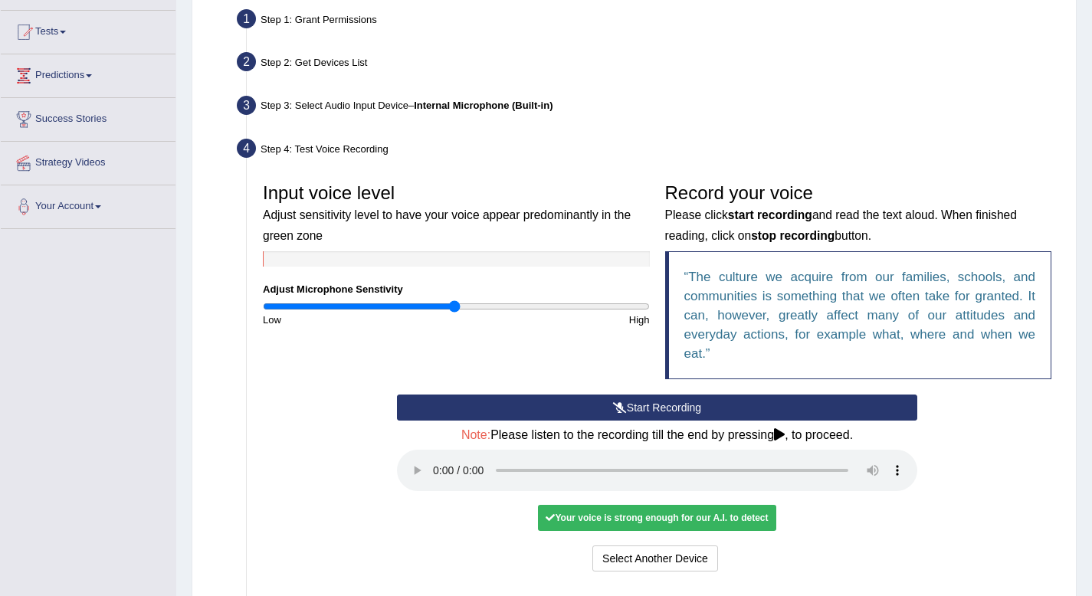
scroll to position [299, 0]
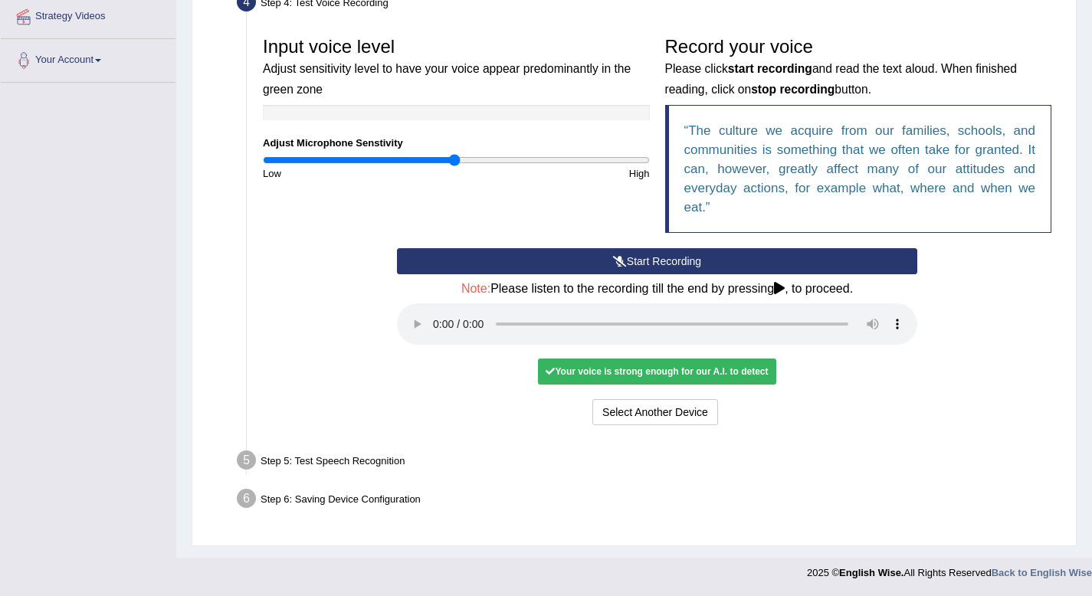
click at [652, 259] on button "Start Recording" at bounding box center [657, 261] width 520 height 26
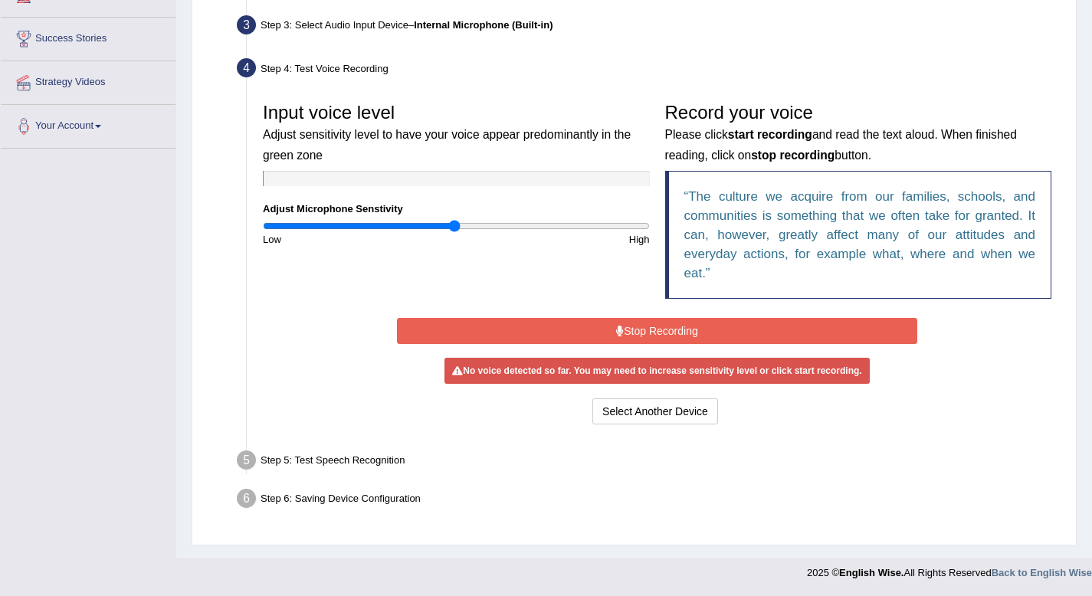
scroll to position [229, 0]
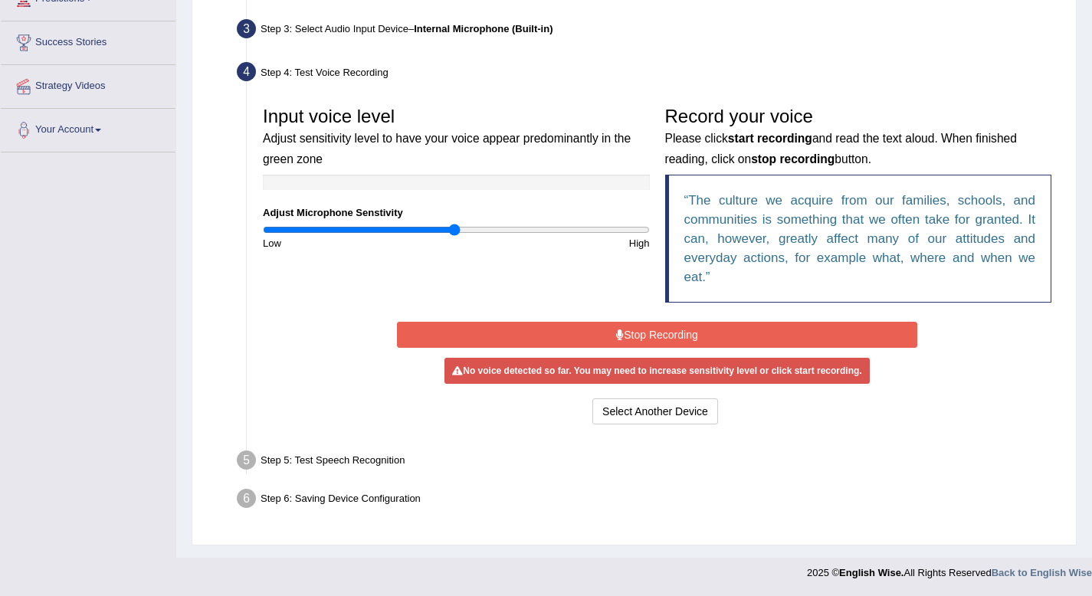
click at [629, 340] on button "Stop Recording" at bounding box center [657, 335] width 520 height 26
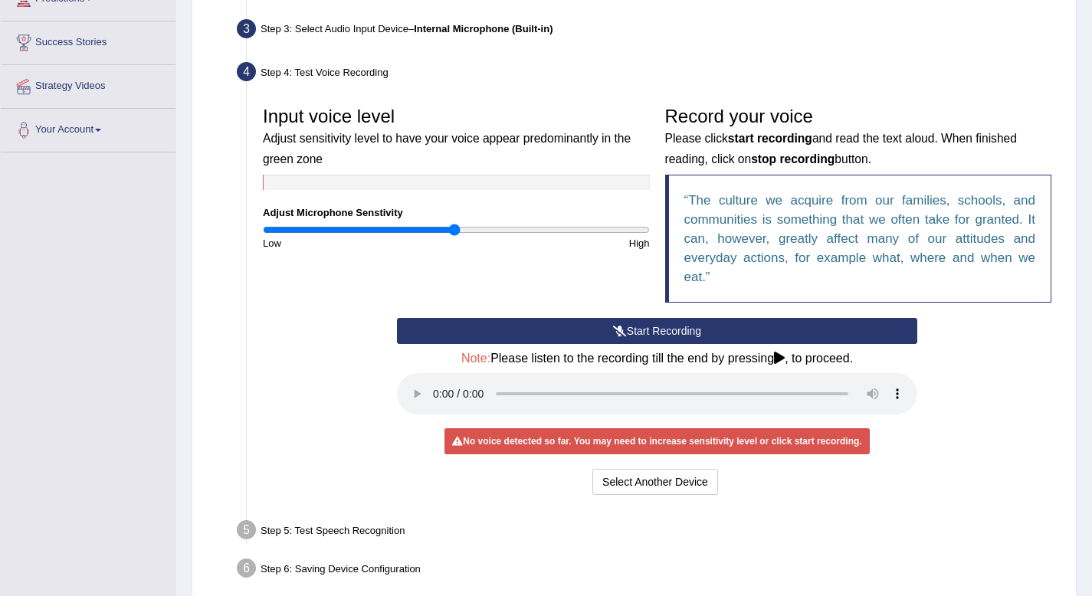
click at [642, 335] on button "Start Recording" at bounding box center [657, 331] width 520 height 26
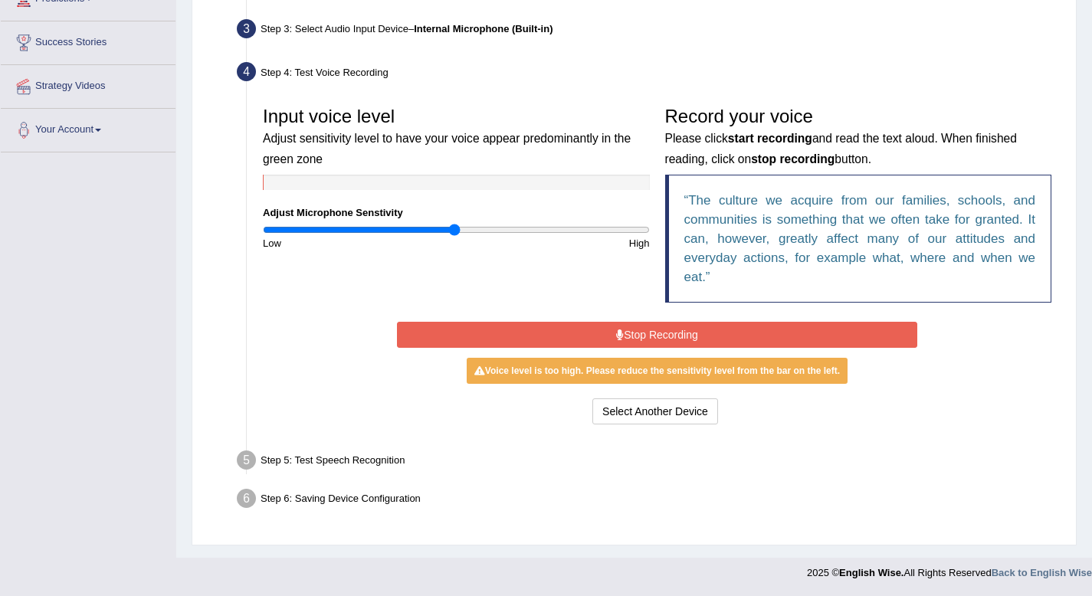
click at [650, 316] on div "Input voice level Adjust sensitivity level to have your voice appear predominan…" at bounding box center [657, 208] width 804 height 219
click at [647, 327] on button "Stop Recording" at bounding box center [657, 335] width 520 height 26
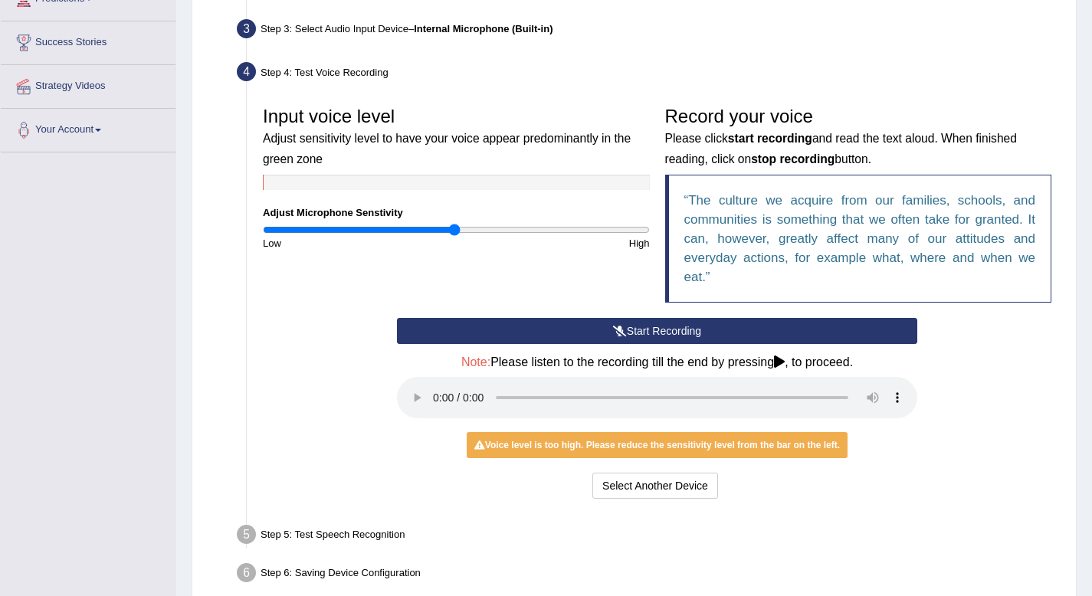
click at [643, 333] on button "Start Recording" at bounding box center [657, 331] width 520 height 26
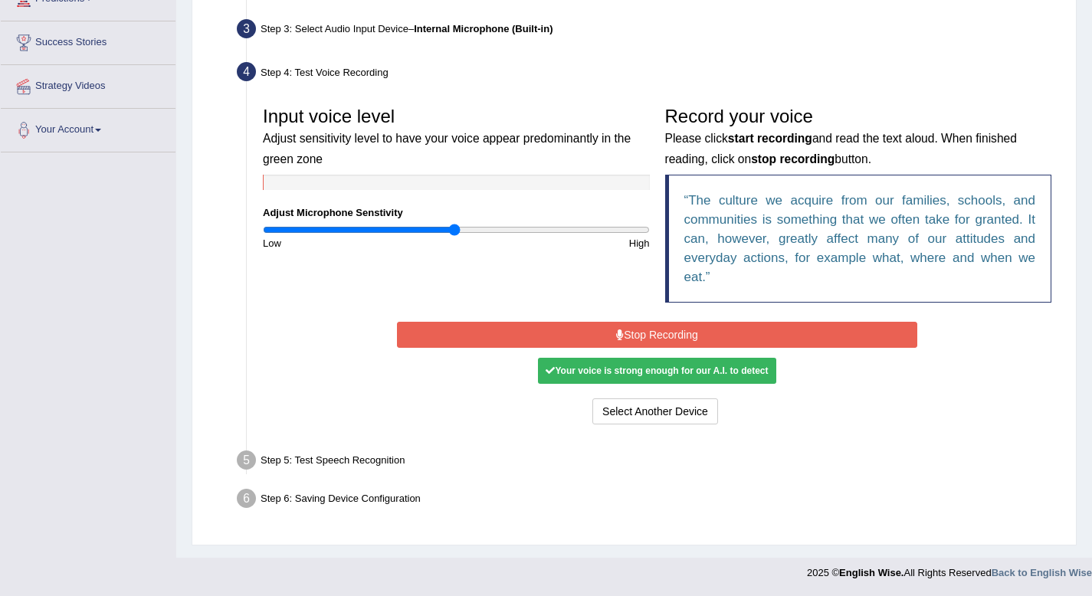
click at [656, 374] on div "Your voice is strong enough for our A.I. to detect" at bounding box center [656, 371] width 237 height 26
click at [648, 407] on button "Select Another Device" at bounding box center [655, 411] width 126 height 26
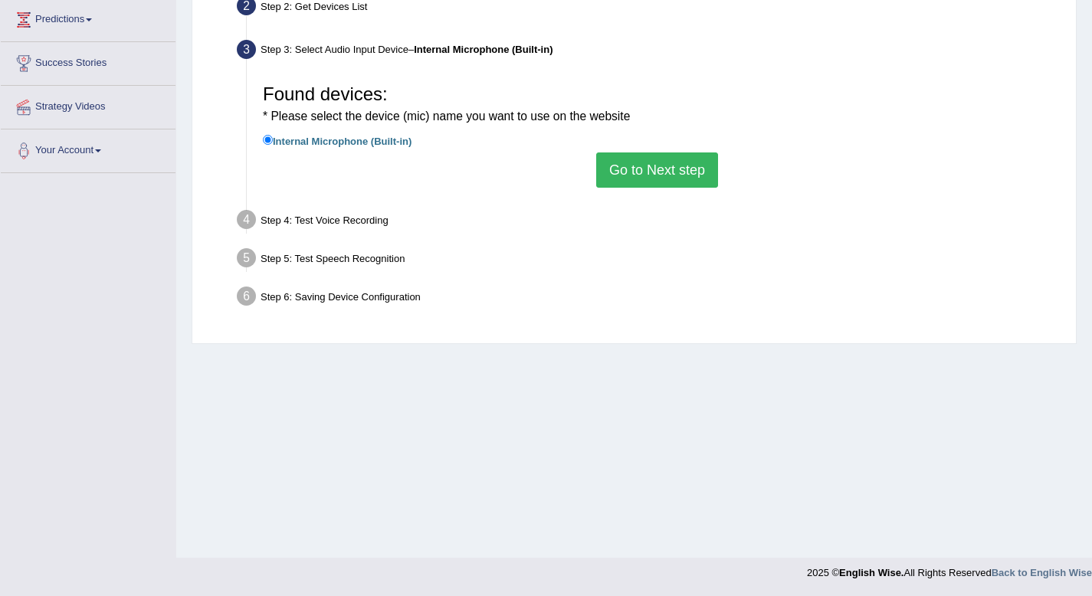
click at [637, 167] on button "Go to Next step" at bounding box center [657, 169] width 122 height 35
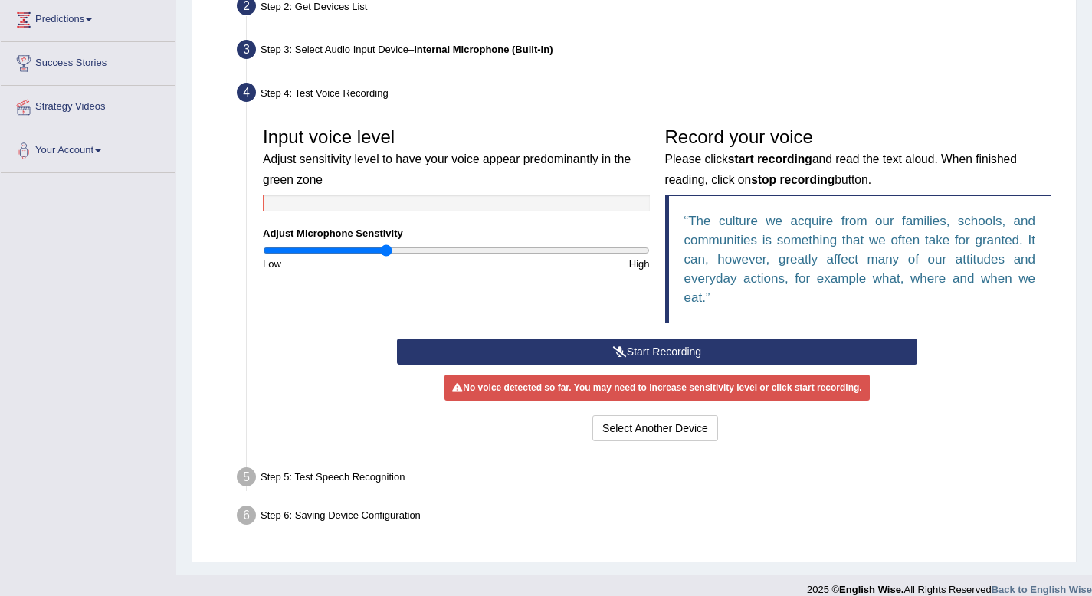
drag, startPoint x: 452, startPoint y: 251, endPoint x: 385, endPoint y: 250, distance: 67.4
click at [385, 250] on input "range" at bounding box center [456, 250] width 387 height 12
click at [683, 348] on button "Start Recording" at bounding box center [657, 352] width 520 height 26
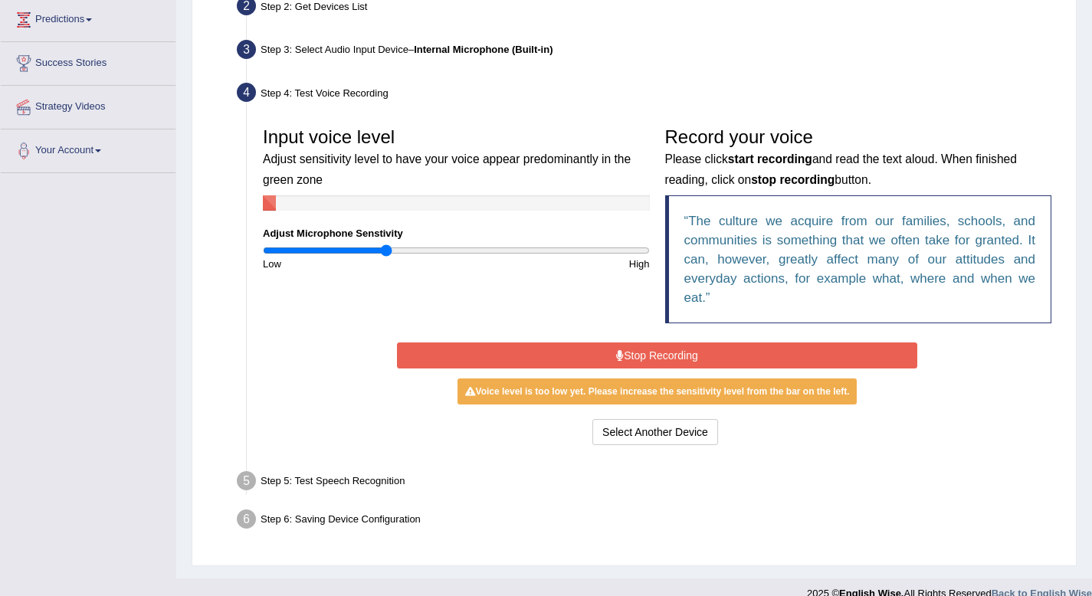
click at [683, 348] on button "Stop Recording" at bounding box center [657, 355] width 520 height 26
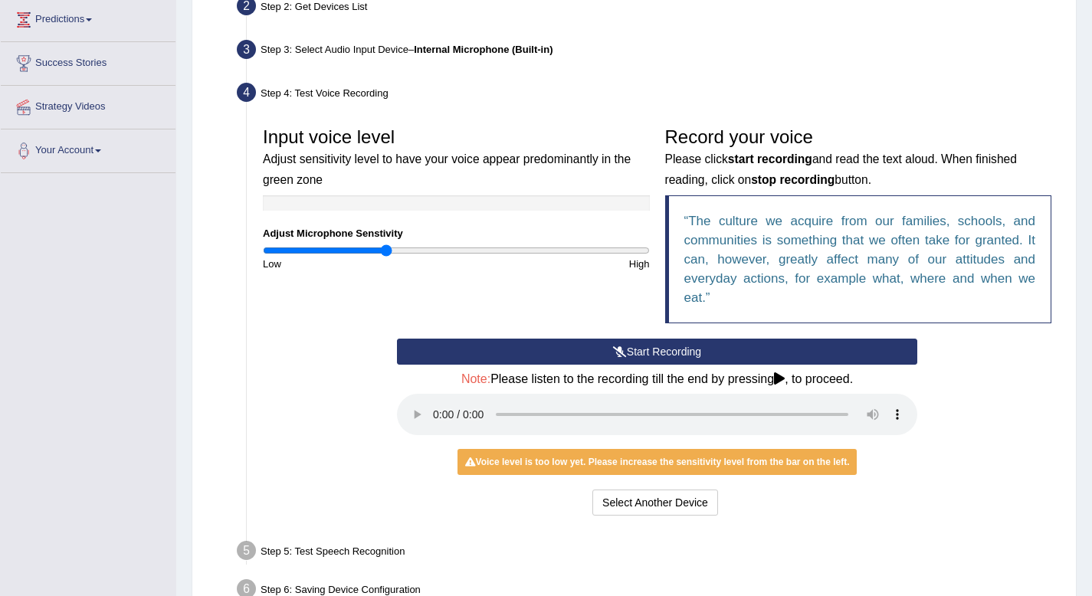
scroll to position [299, 0]
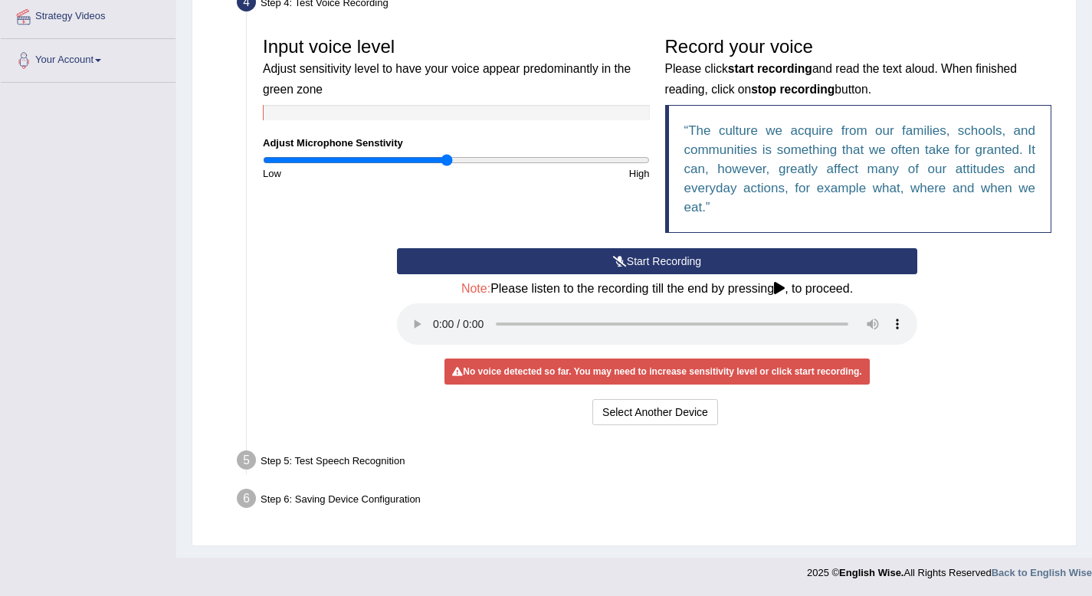
drag, startPoint x: 391, startPoint y: 159, endPoint x: 444, endPoint y: 169, distance: 54.4
type input "0.96"
click at [444, 166] on input "range" at bounding box center [456, 160] width 387 height 12
click at [719, 270] on button "Start Recording" at bounding box center [657, 261] width 520 height 26
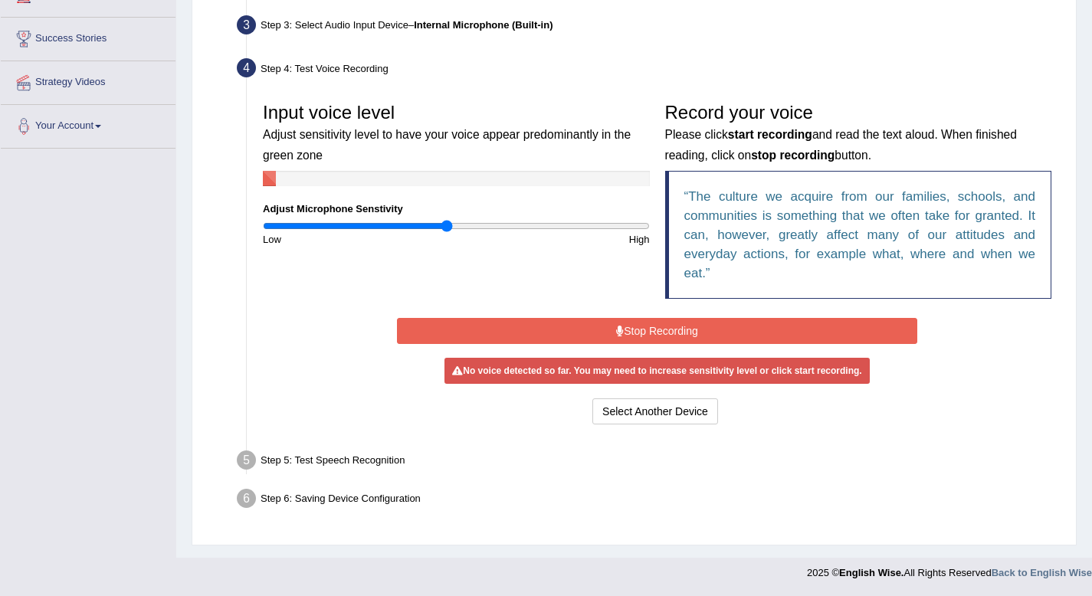
scroll to position [229, 0]
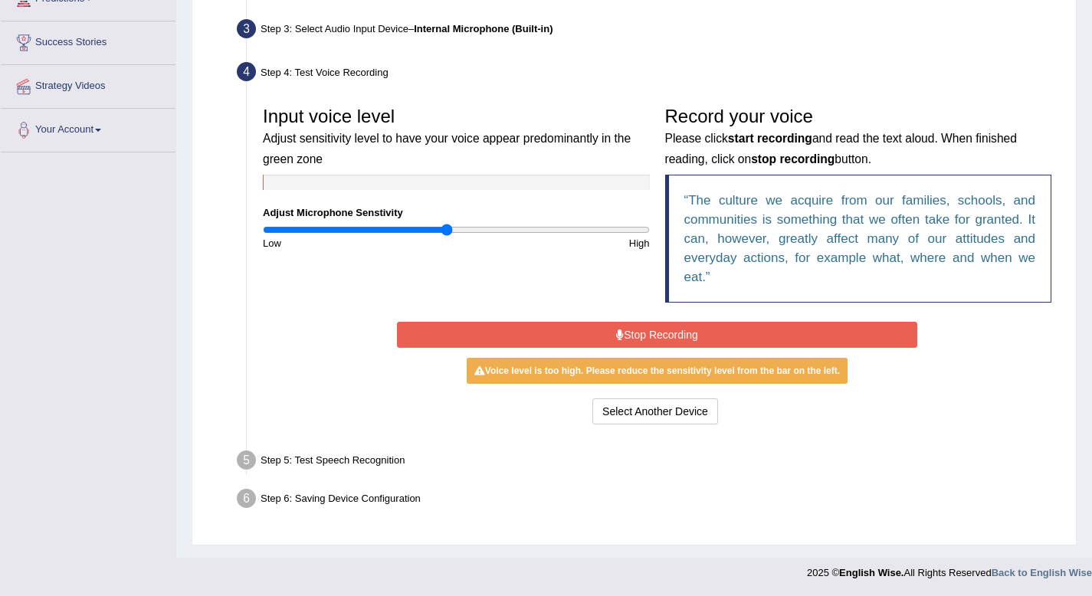
click at [686, 334] on button "Stop Recording" at bounding box center [657, 335] width 520 height 26
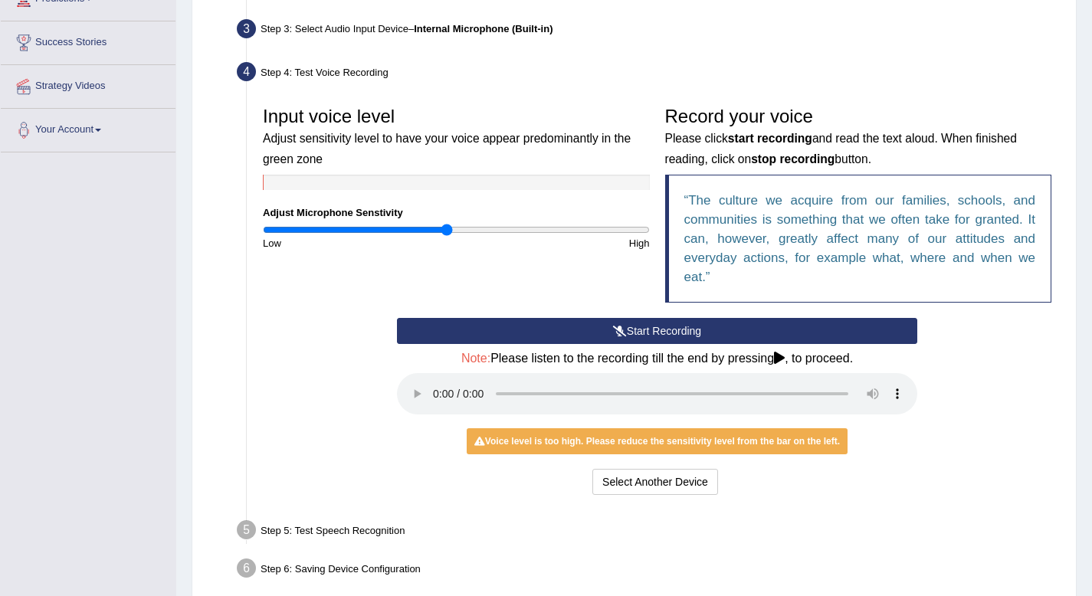
scroll to position [288, 0]
